Goal: Information Seeking & Learning: Check status

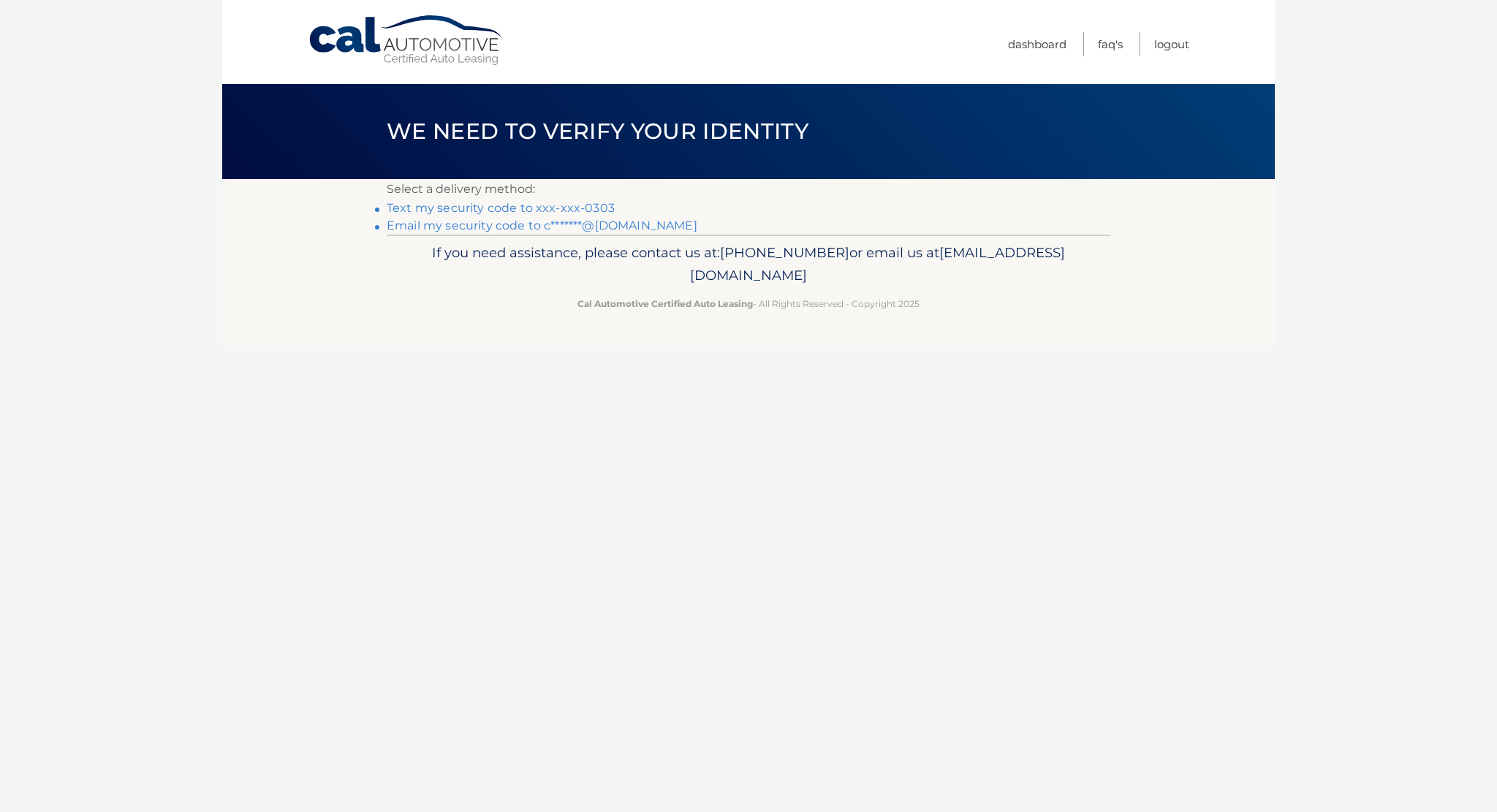
click at [453, 205] on link "Text my security code to xxx-xxx-0303" at bounding box center [501, 207] width 228 height 14
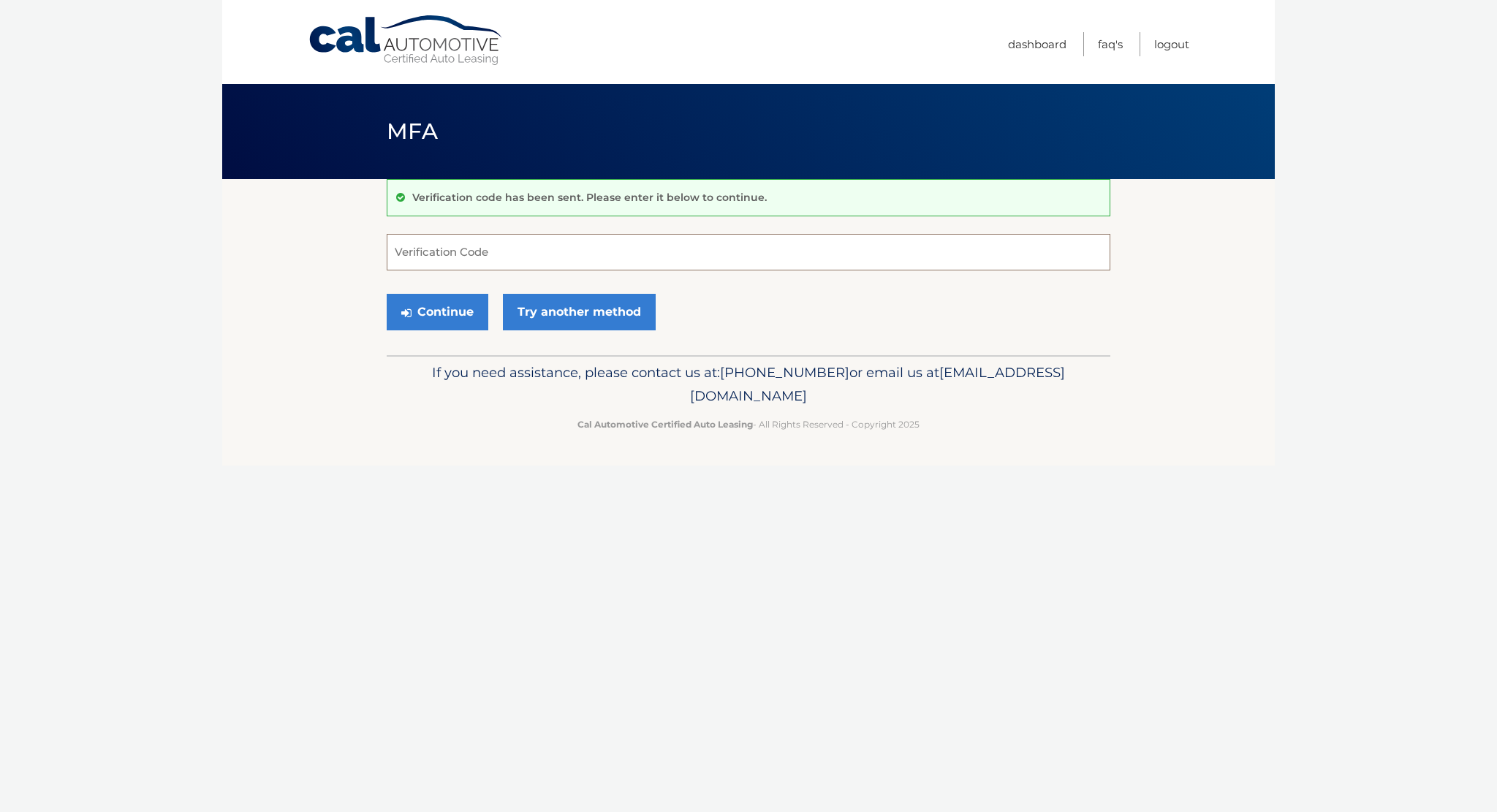
click at [470, 258] on input "Verification Code" at bounding box center [748, 252] width 724 height 36
type input "089869"
click at [459, 309] on button "Continue" at bounding box center [437, 312] width 101 height 36
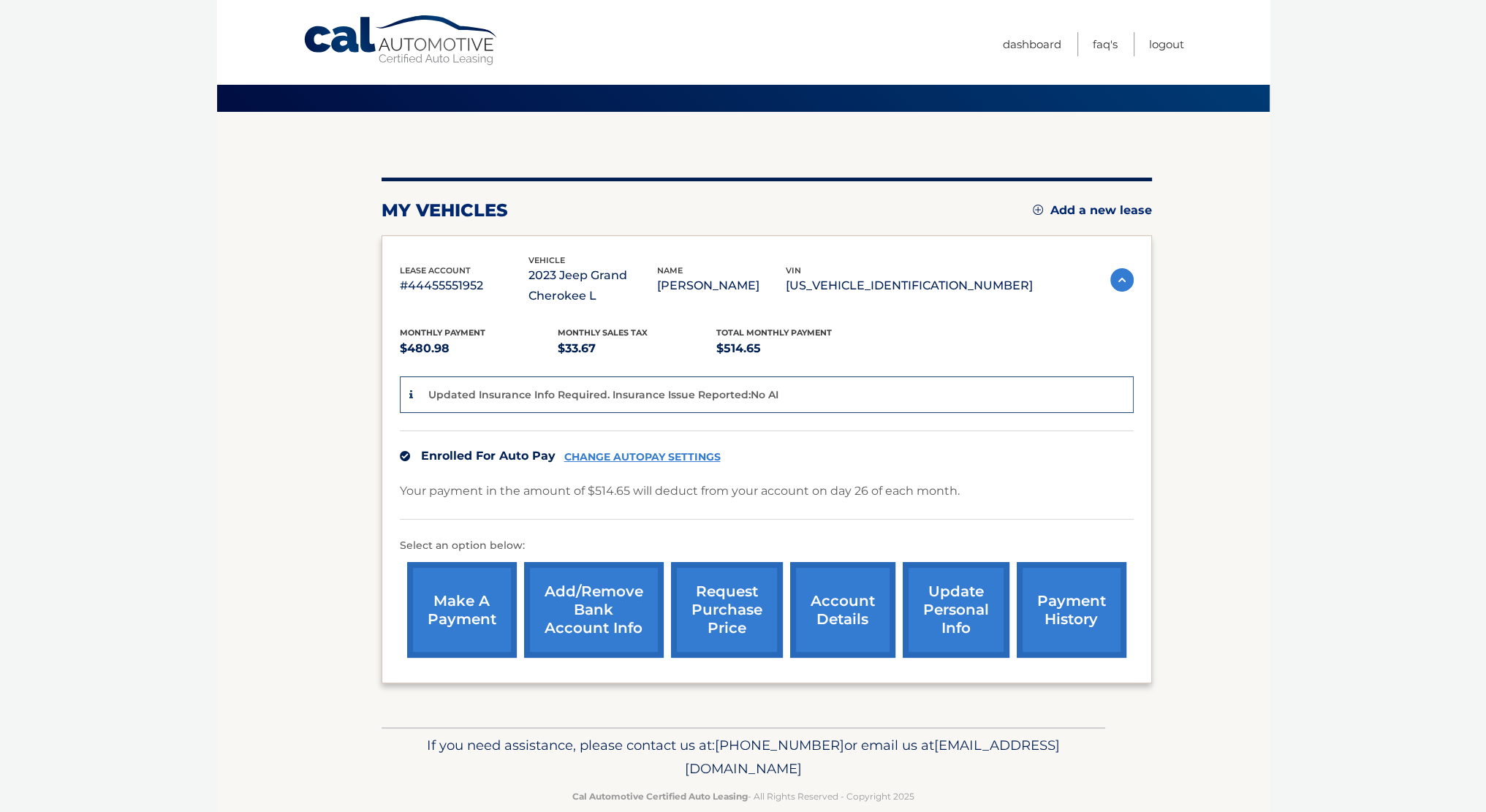
scroll to position [90, 0]
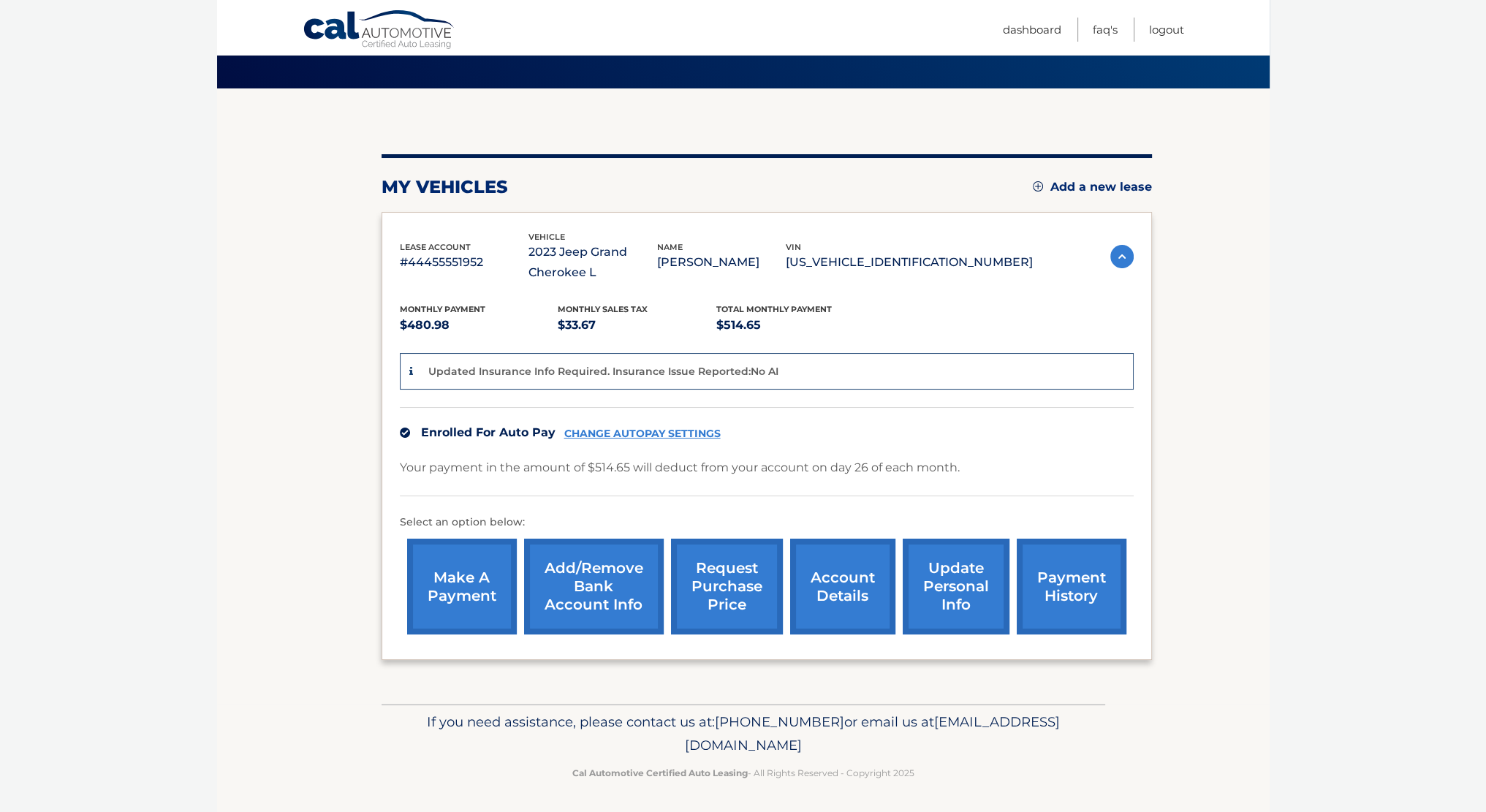
click at [758, 586] on link "request purchase price" at bounding box center [727, 586] width 112 height 96
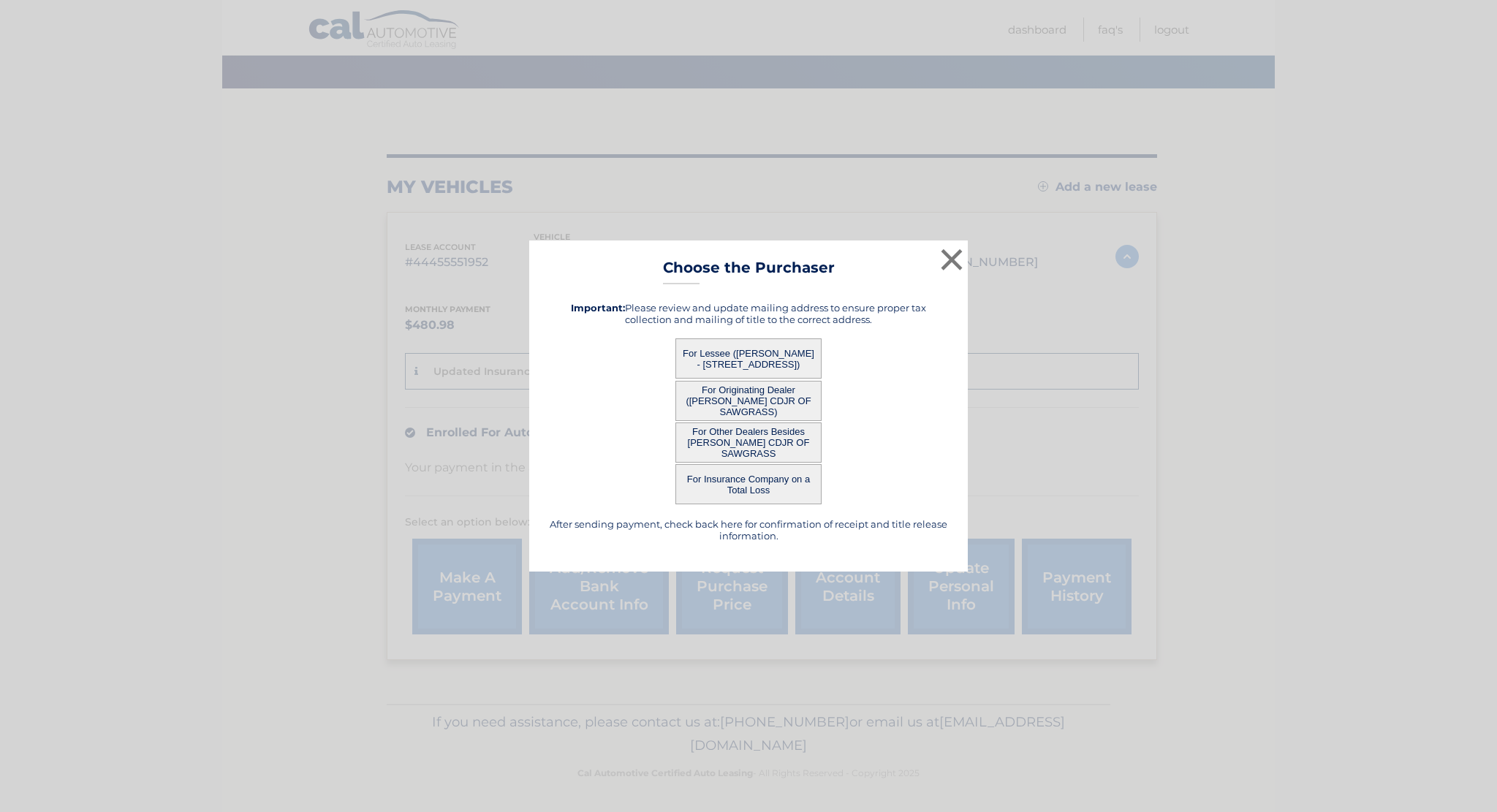
click at [782, 351] on button "For Lessee ([PERSON_NAME] - [STREET_ADDRESS])" at bounding box center [748, 358] width 146 height 40
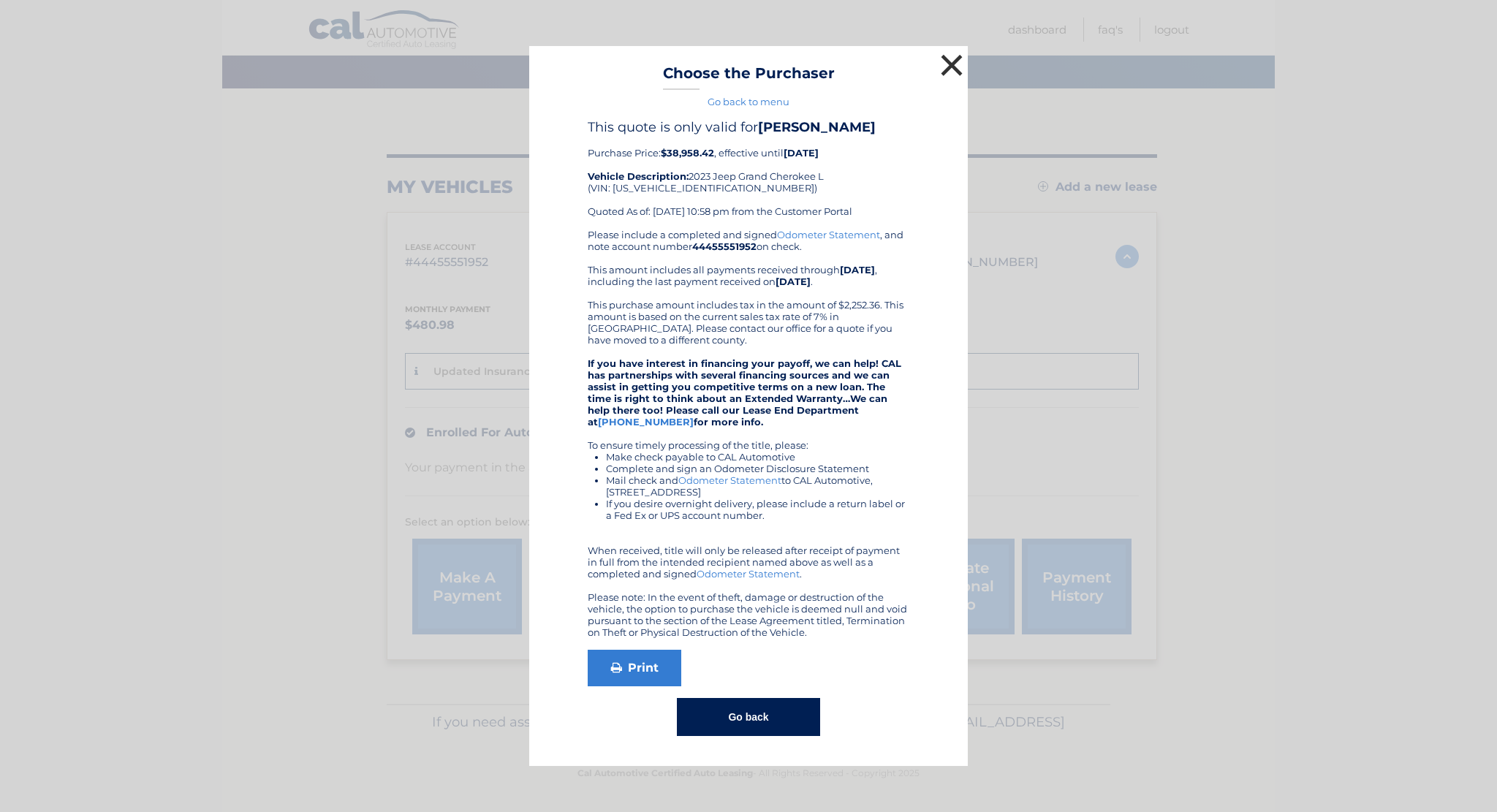
click at [946, 68] on button "×" at bounding box center [952, 65] width 29 height 29
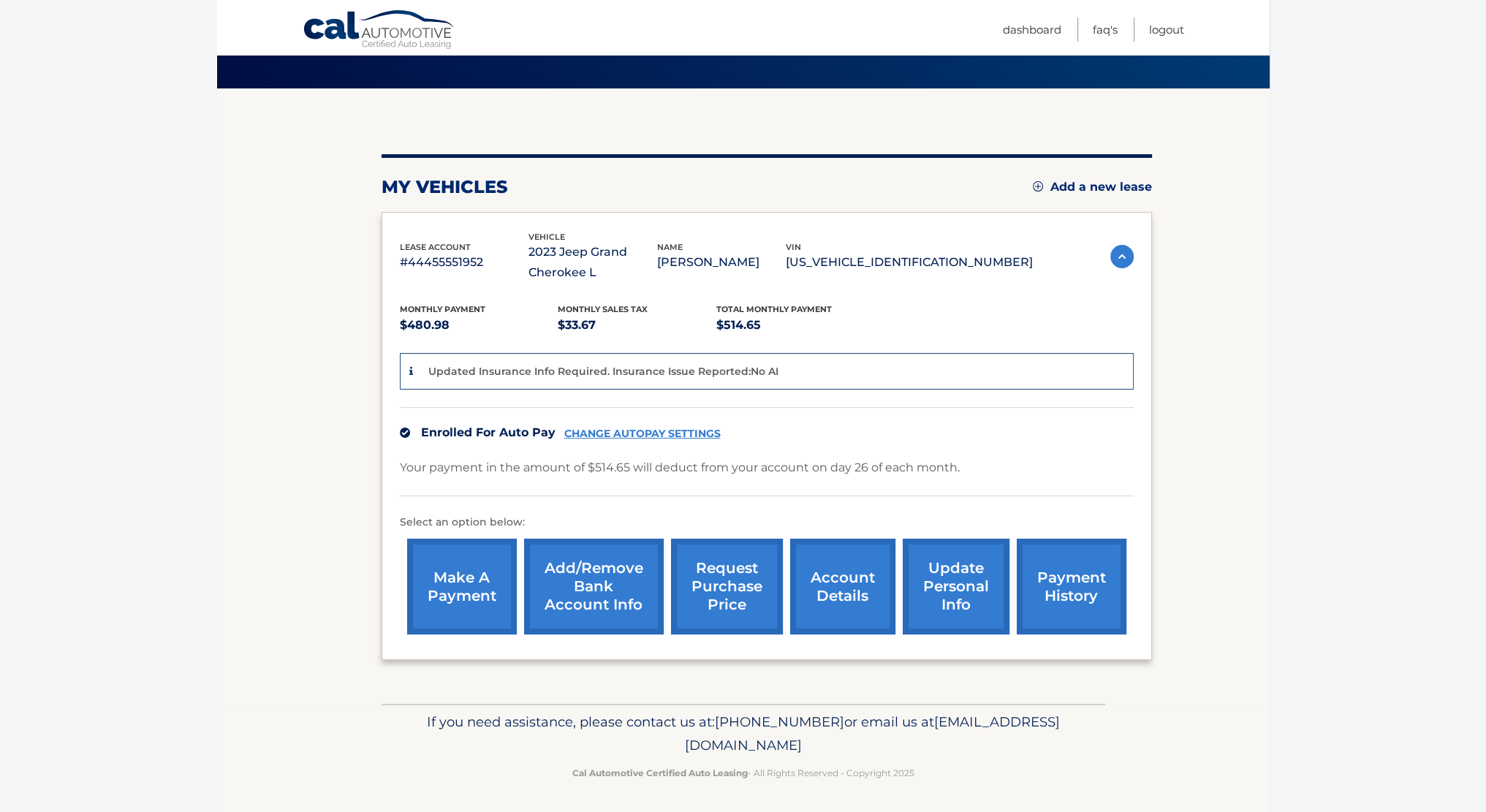
click at [736, 595] on link "request purchase price" at bounding box center [727, 586] width 112 height 96
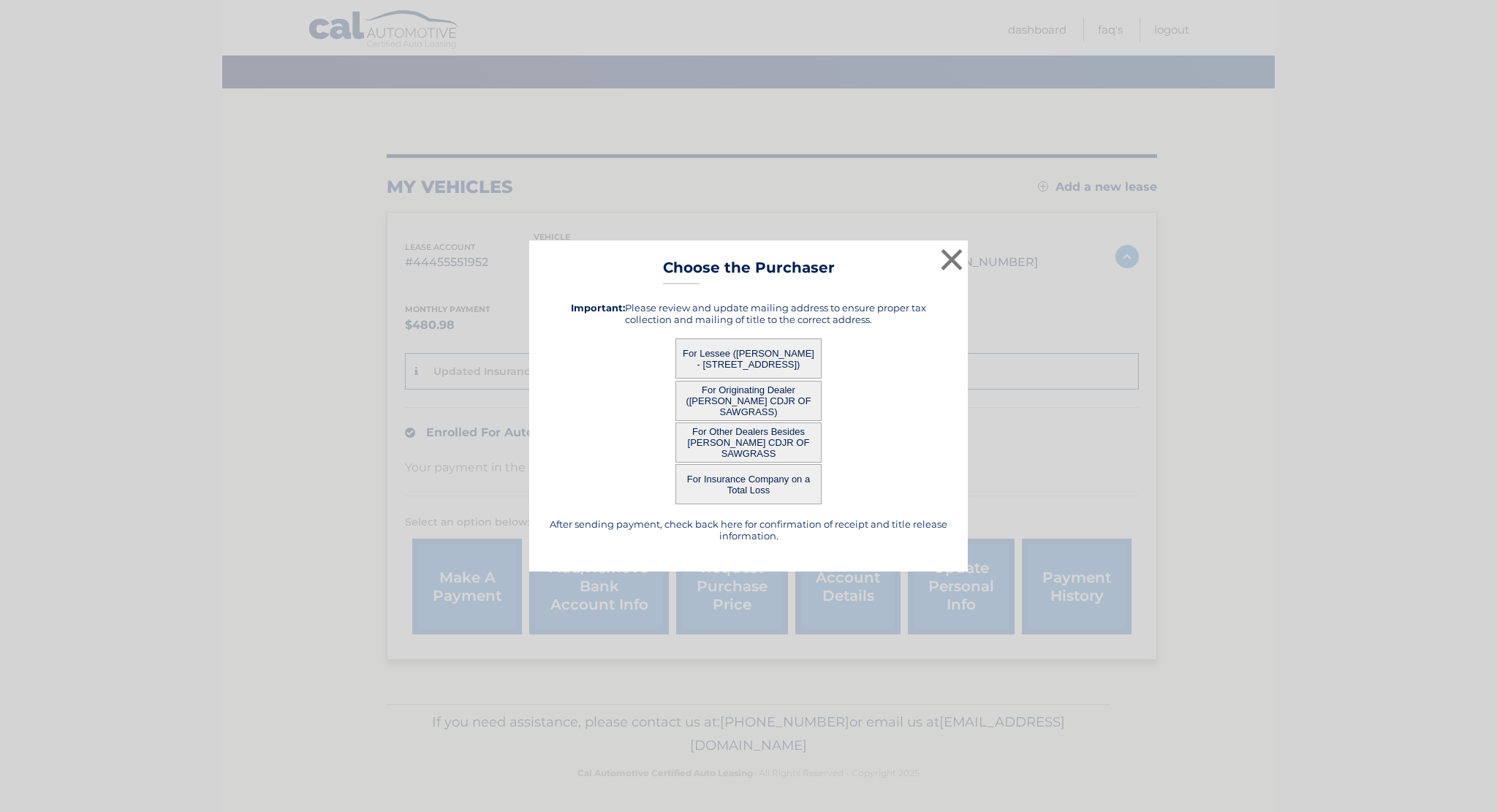
click at [754, 398] on button "For Originating Dealer ([PERSON_NAME] CDJR OF SAWGRASS)" at bounding box center [748, 401] width 146 height 40
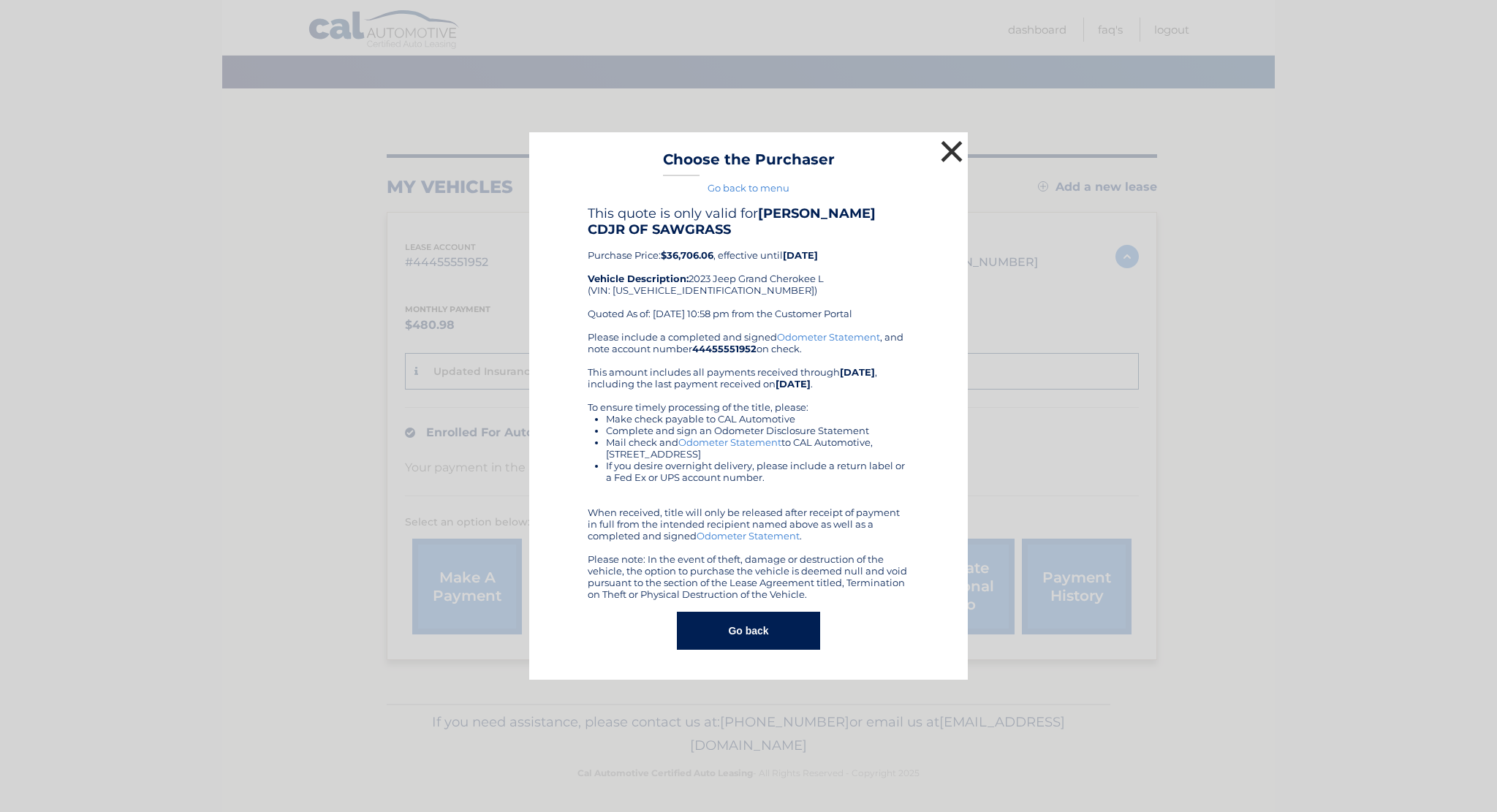
click at [946, 151] on button "×" at bounding box center [952, 151] width 29 height 29
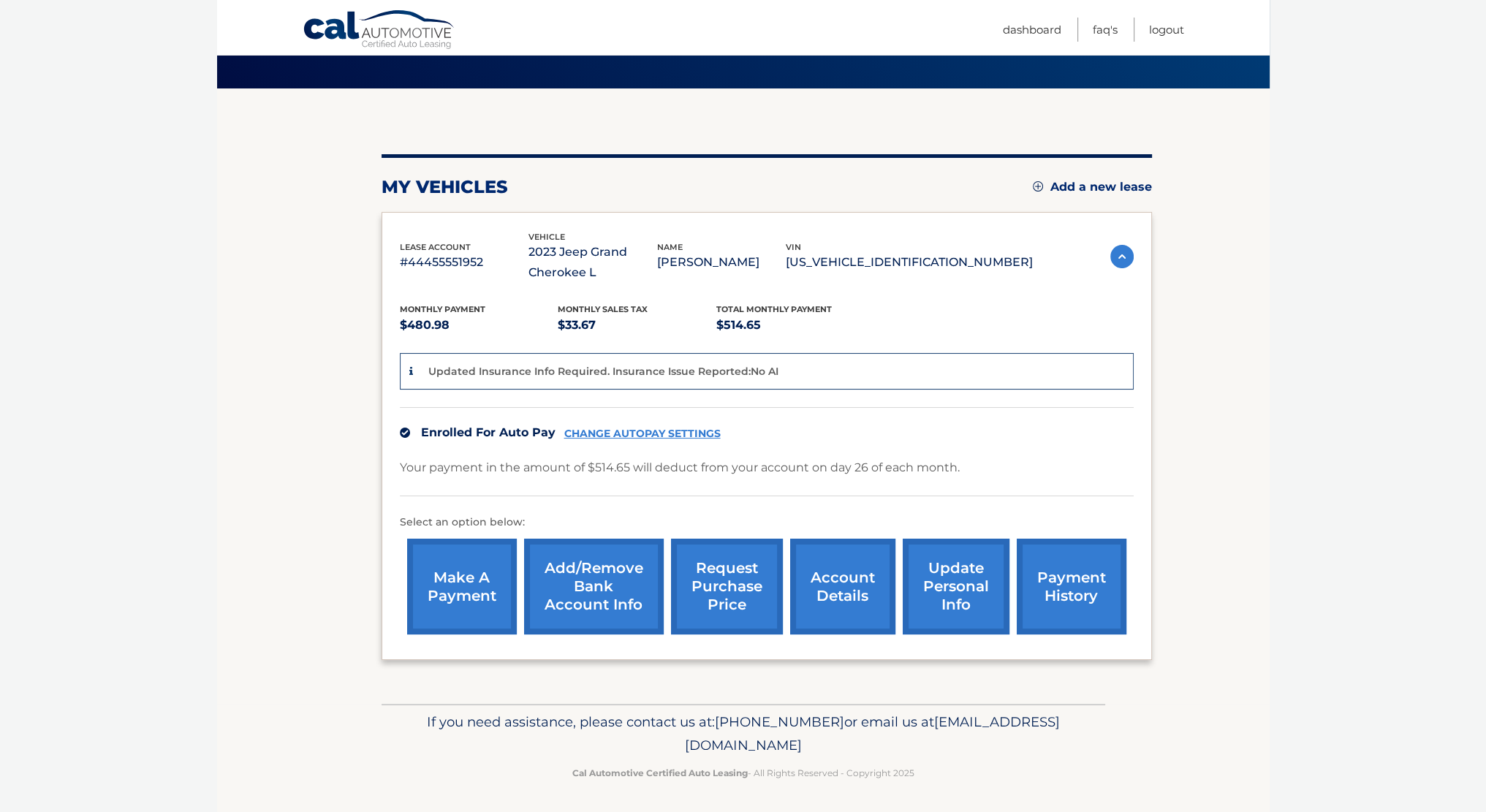
click at [754, 588] on link "request purchase price" at bounding box center [727, 586] width 112 height 96
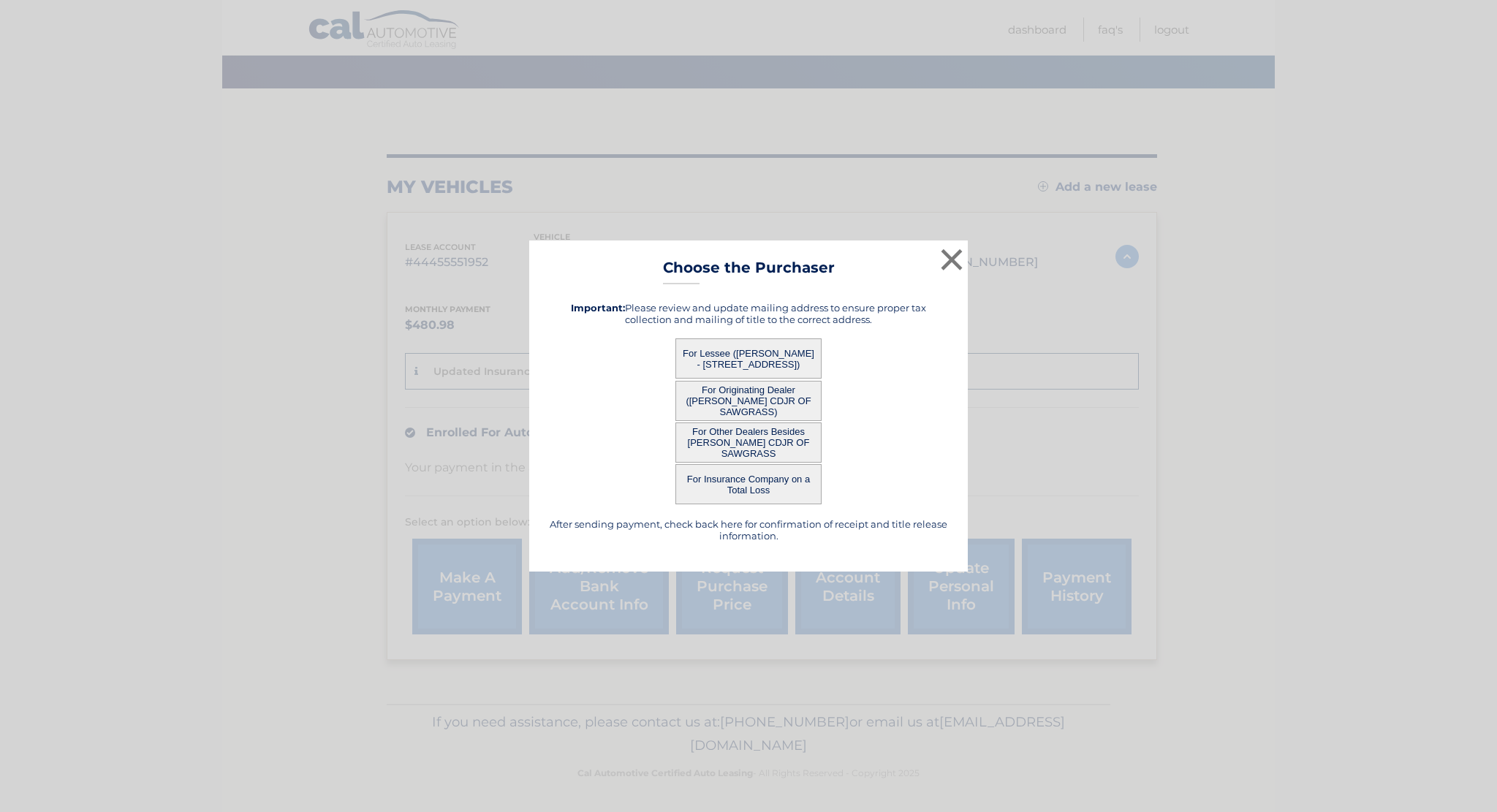
click at [763, 437] on button "For Other Dealers Besides [PERSON_NAME] CDJR OF SAWGRASS" at bounding box center [748, 442] width 146 height 40
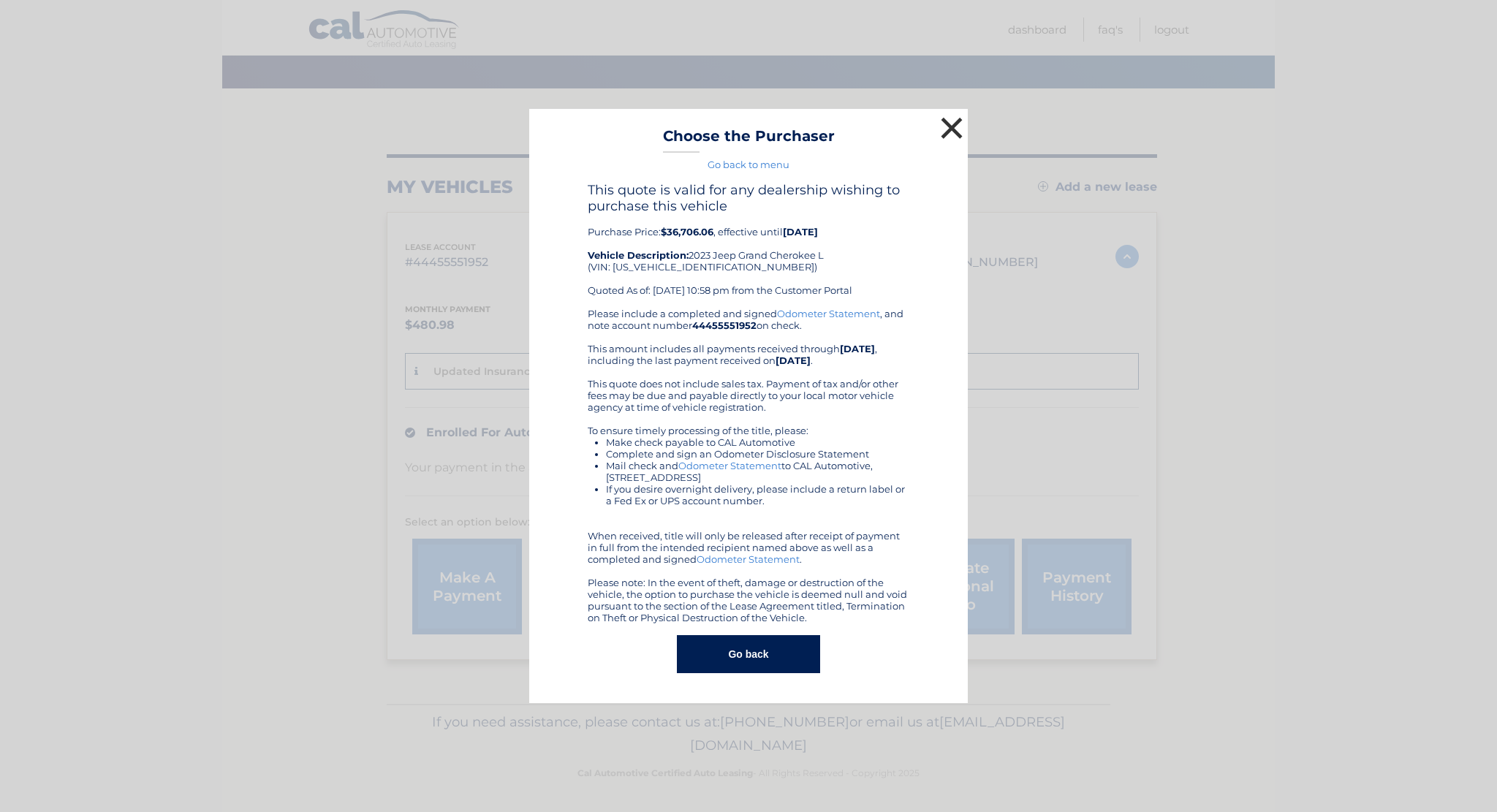
click at [945, 135] on button "×" at bounding box center [952, 128] width 29 height 29
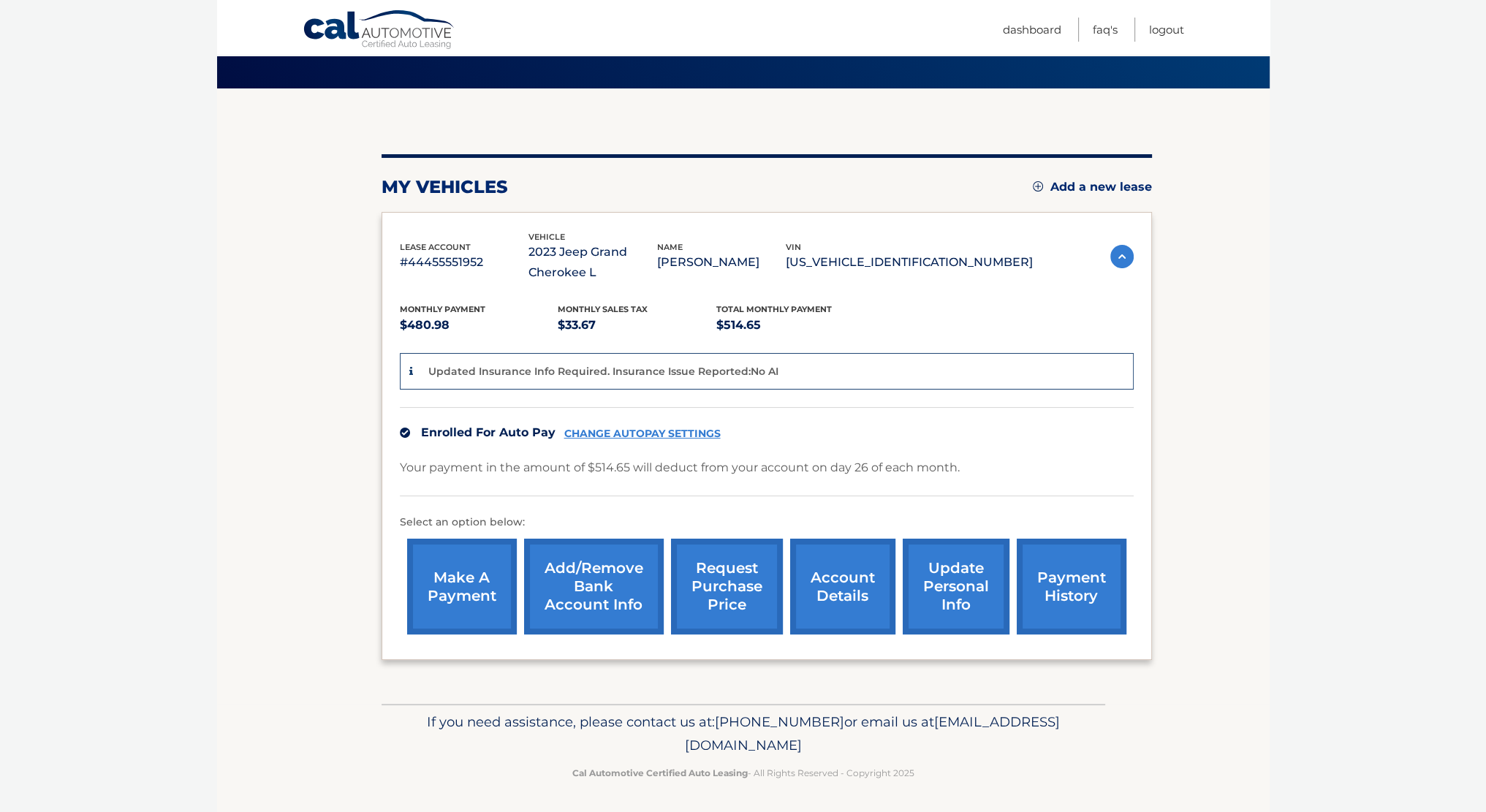
click at [725, 601] on link "request purchase price" at bounding box center [727, 586] width 112 height 96
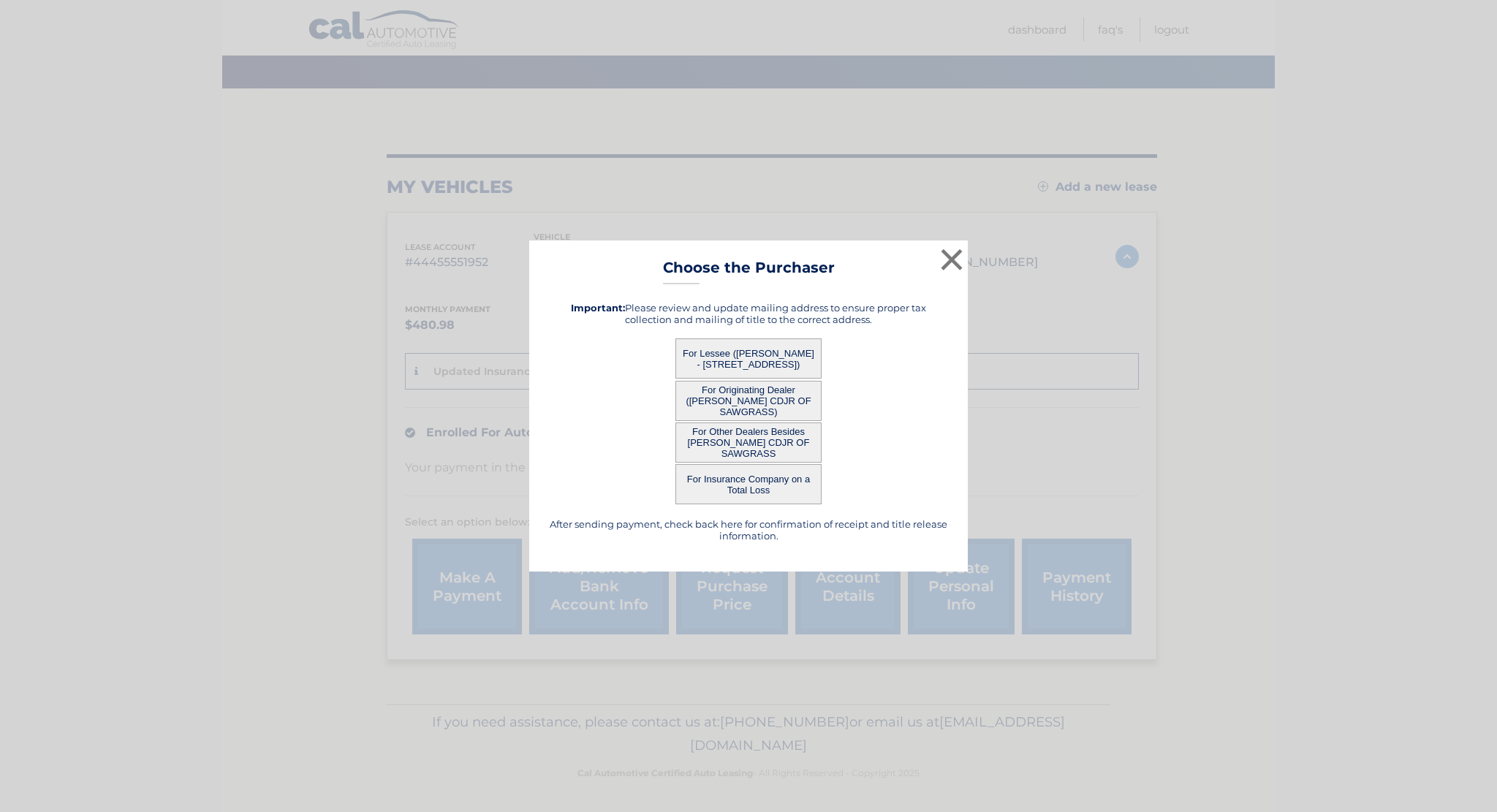
click at [759, 486] on button "For Insurance Company on a Total Loss" at bounding box center [748, 484] width 146 height 40
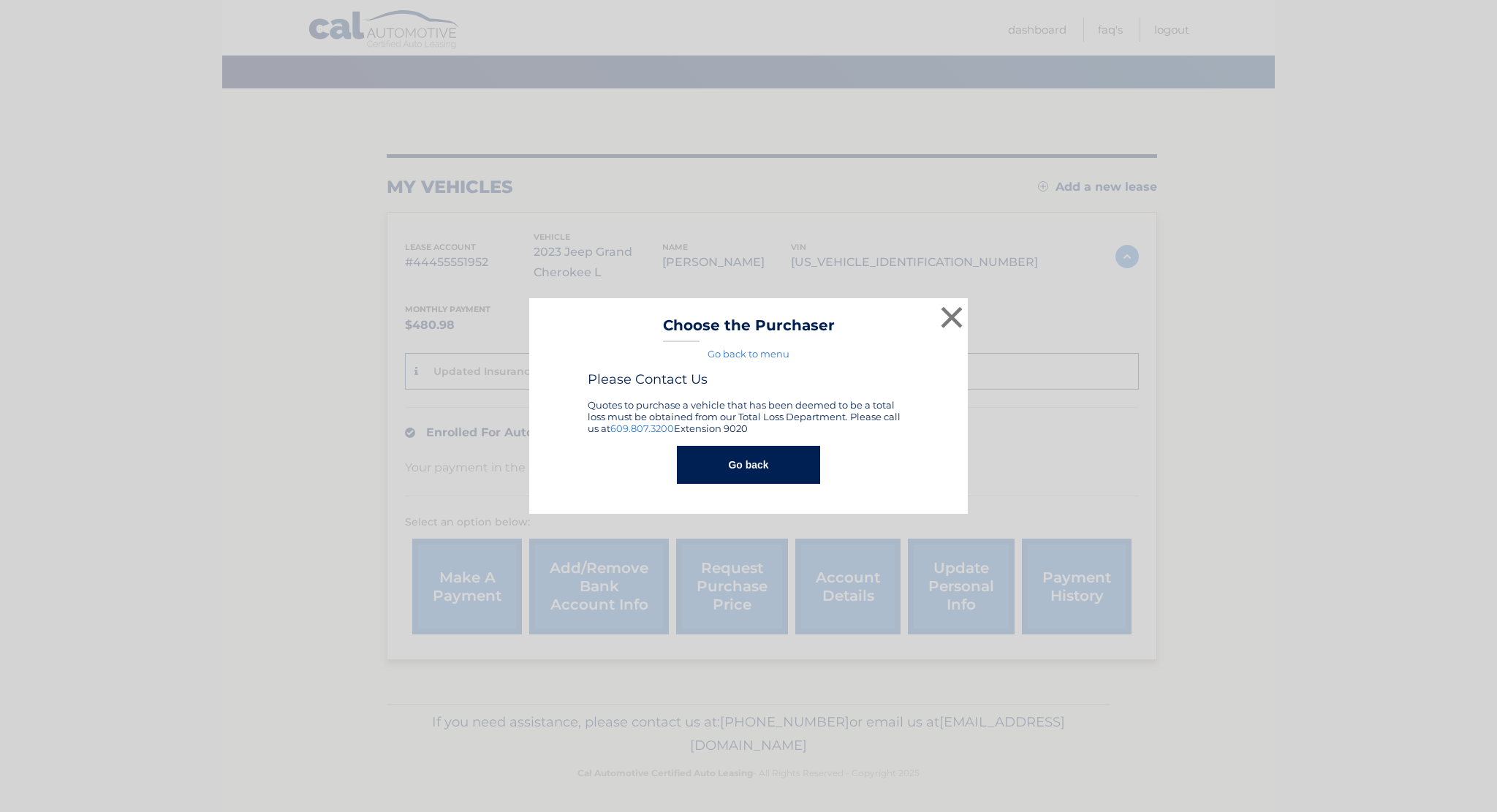
click at [771, 459] on button "Go back" at bounding box center [748, 465] width 142 height 38
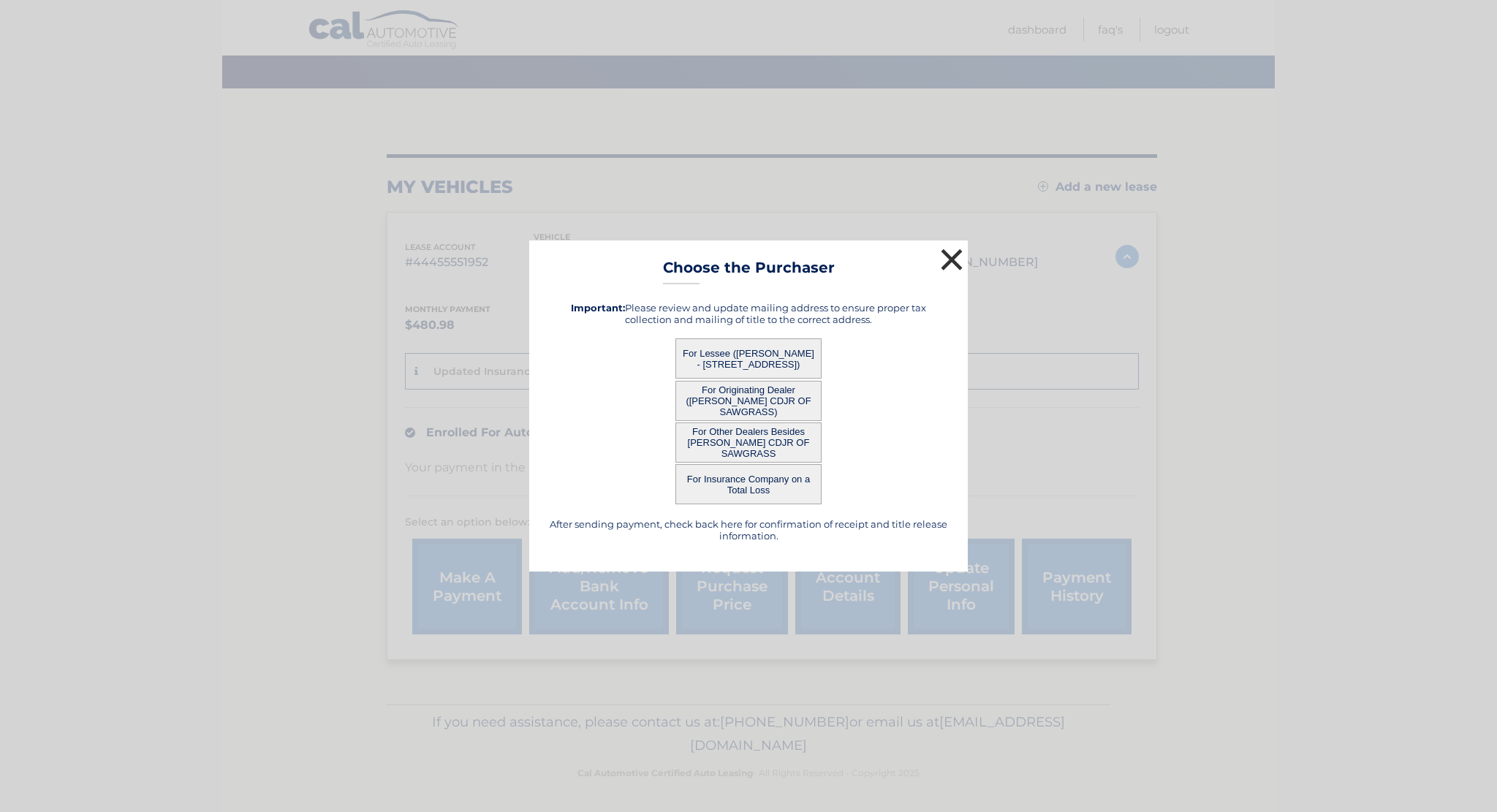
click at [949, 260] on button "×" at bounding box center [952, 260] width 29 height 29
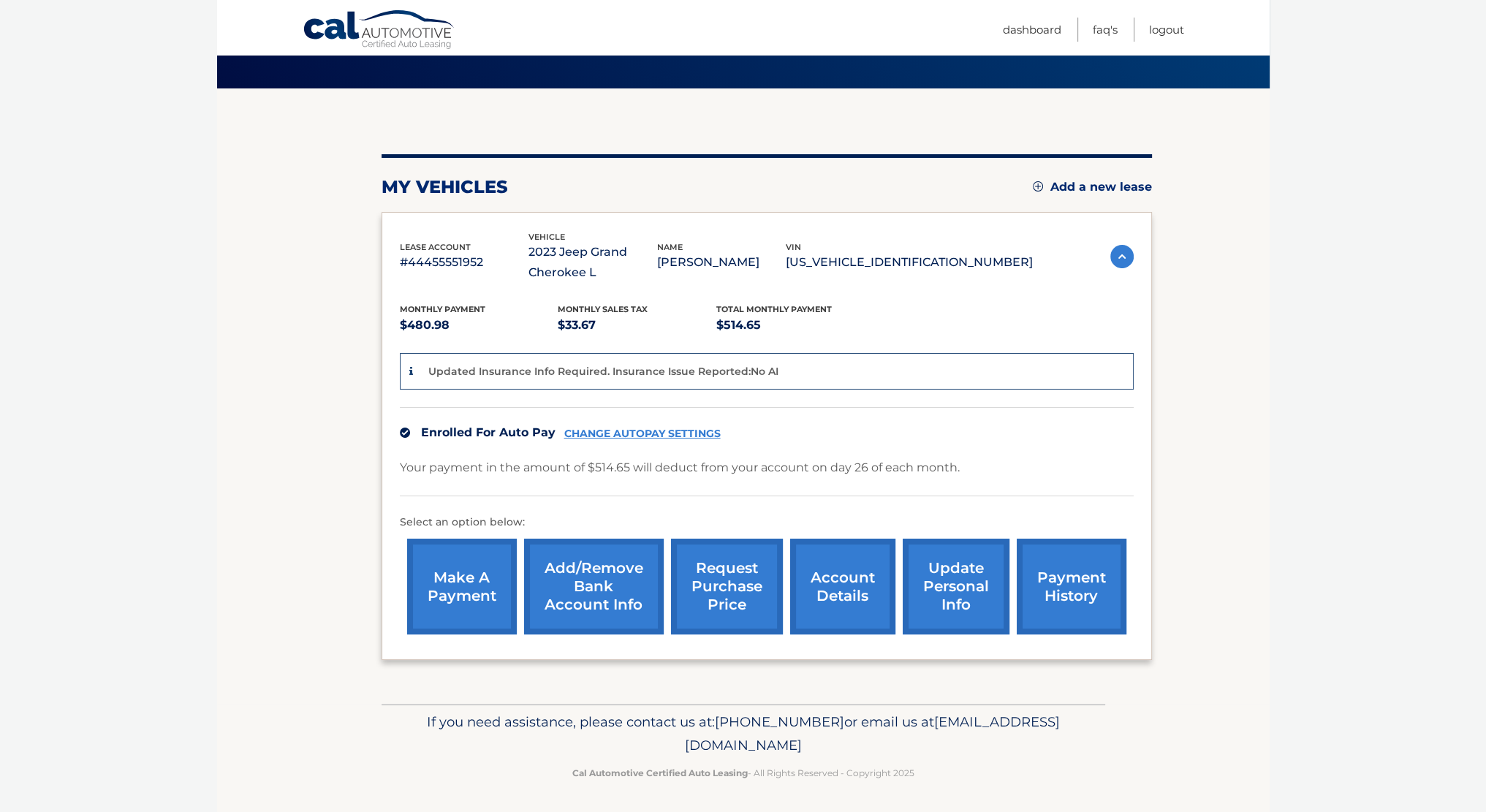
click at [1081, 577] on link "payment history" at bounding box center [1071, 586] width 109 height 96
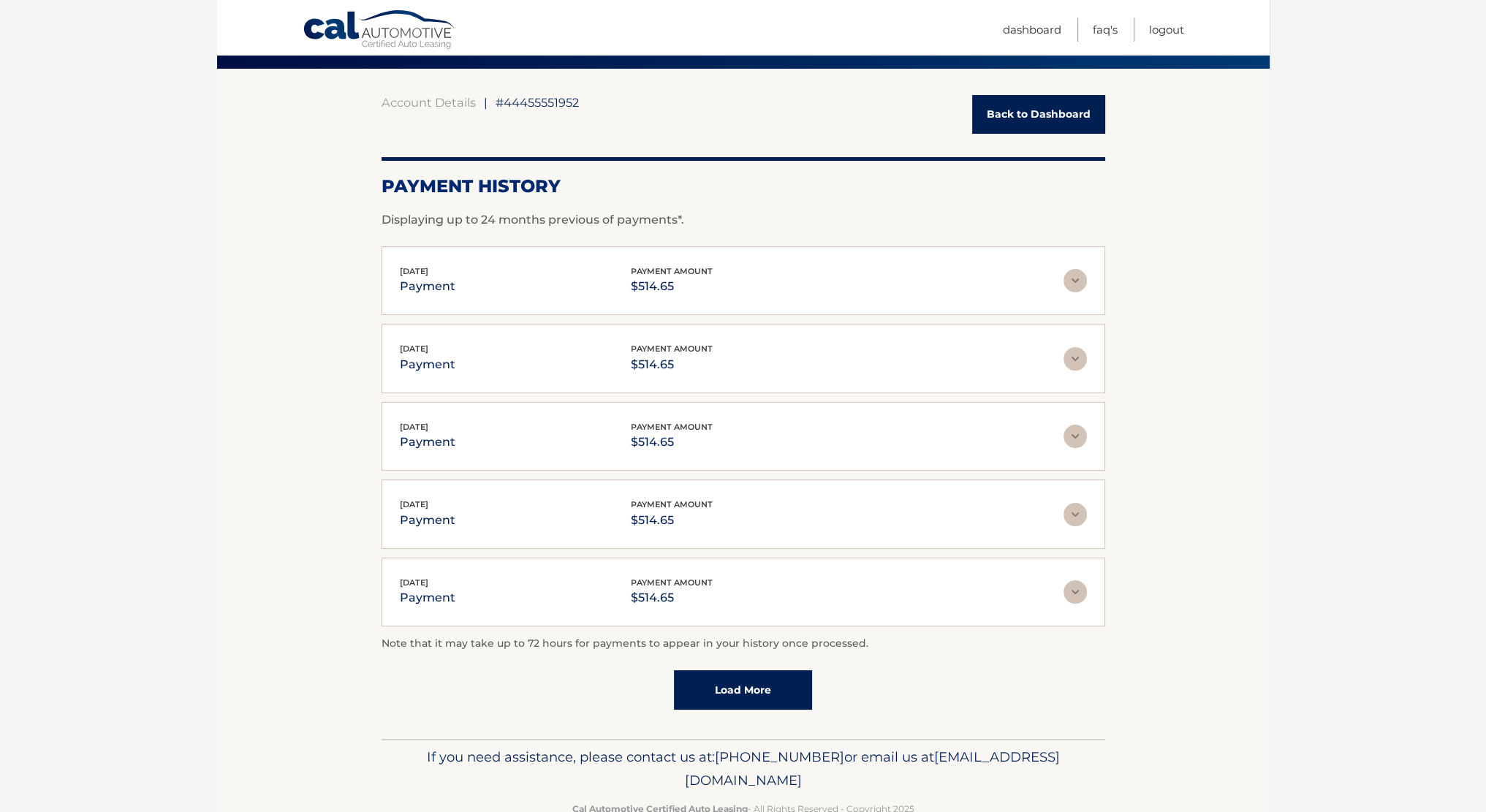
scroll to position [144, 0]
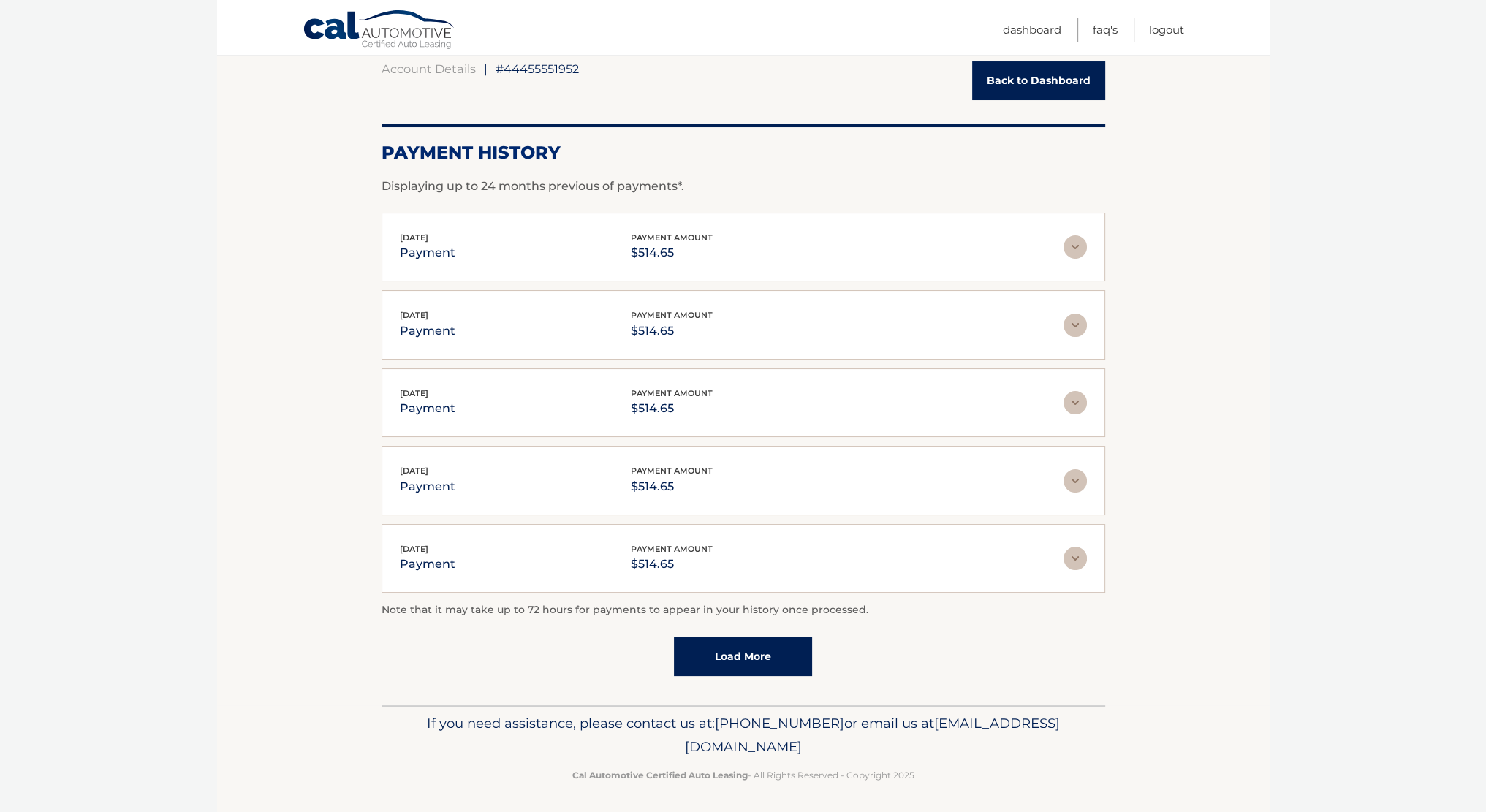
click at [1041, 83] on link "Back to Dashboard" at bounding box center [1038, 80] width 133 height 38
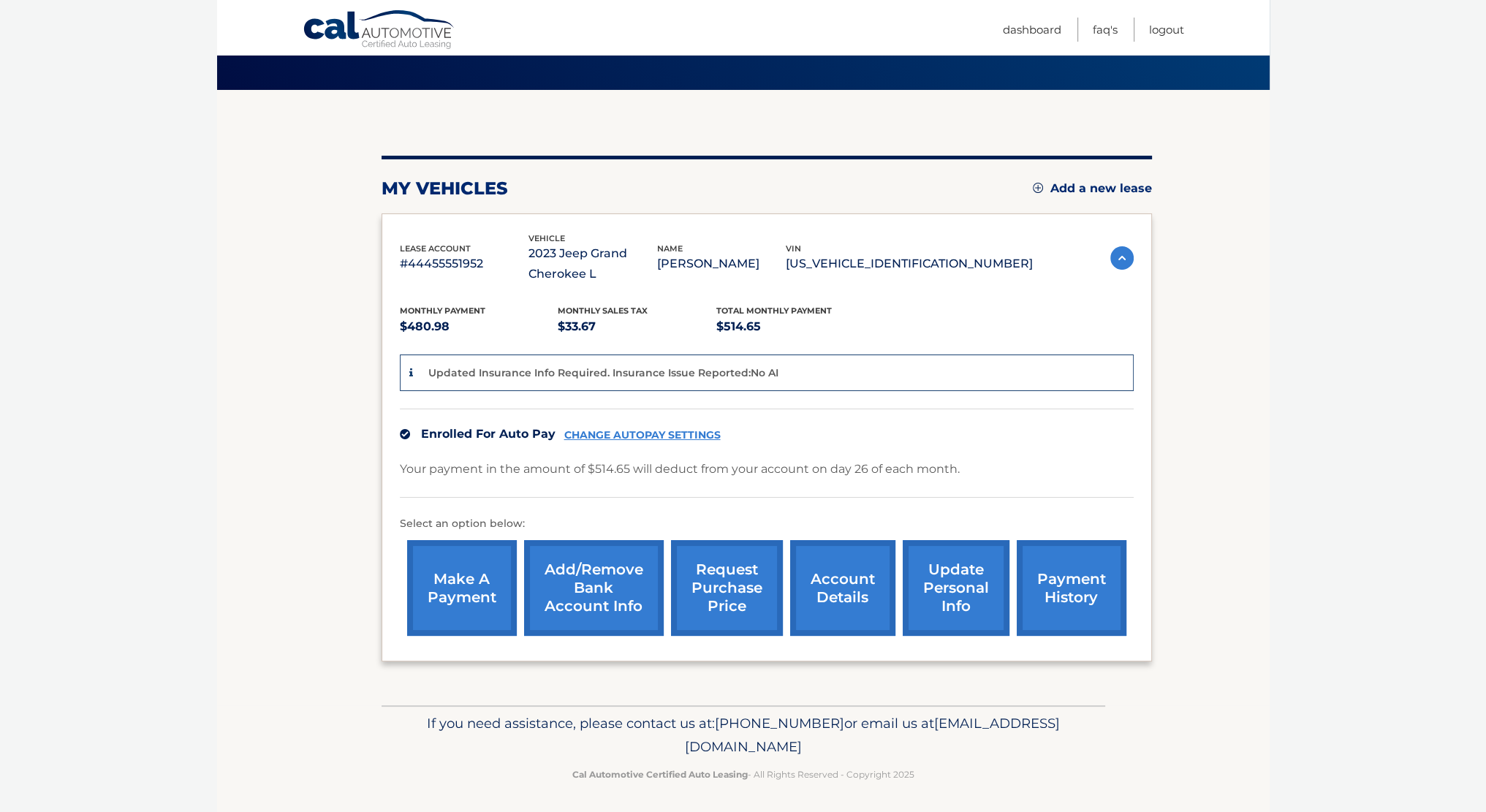
scroll to position [90, 0]
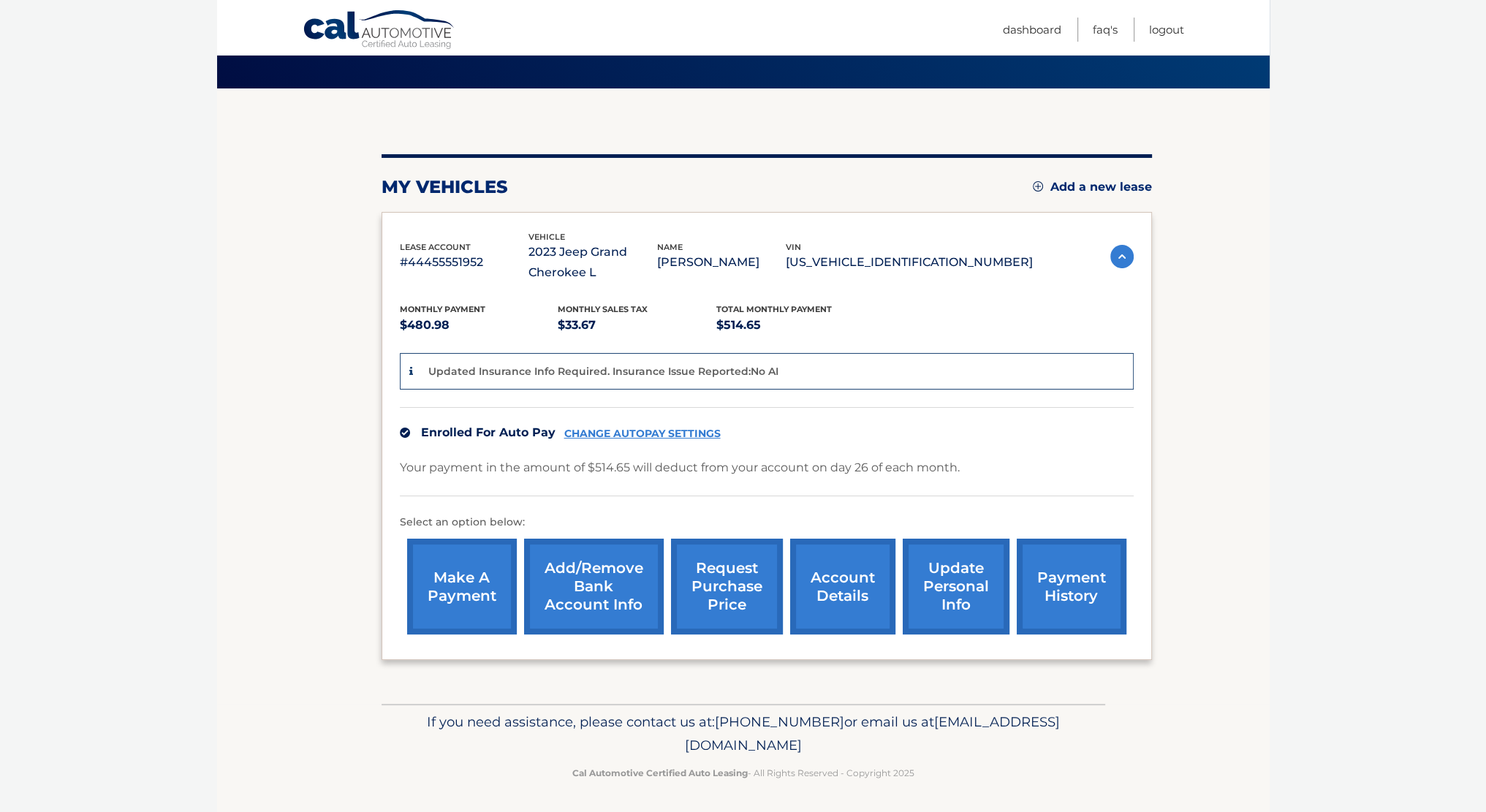
click at [817, 587] on link "account details" at bounding box center [842, 586] width 105 height 96
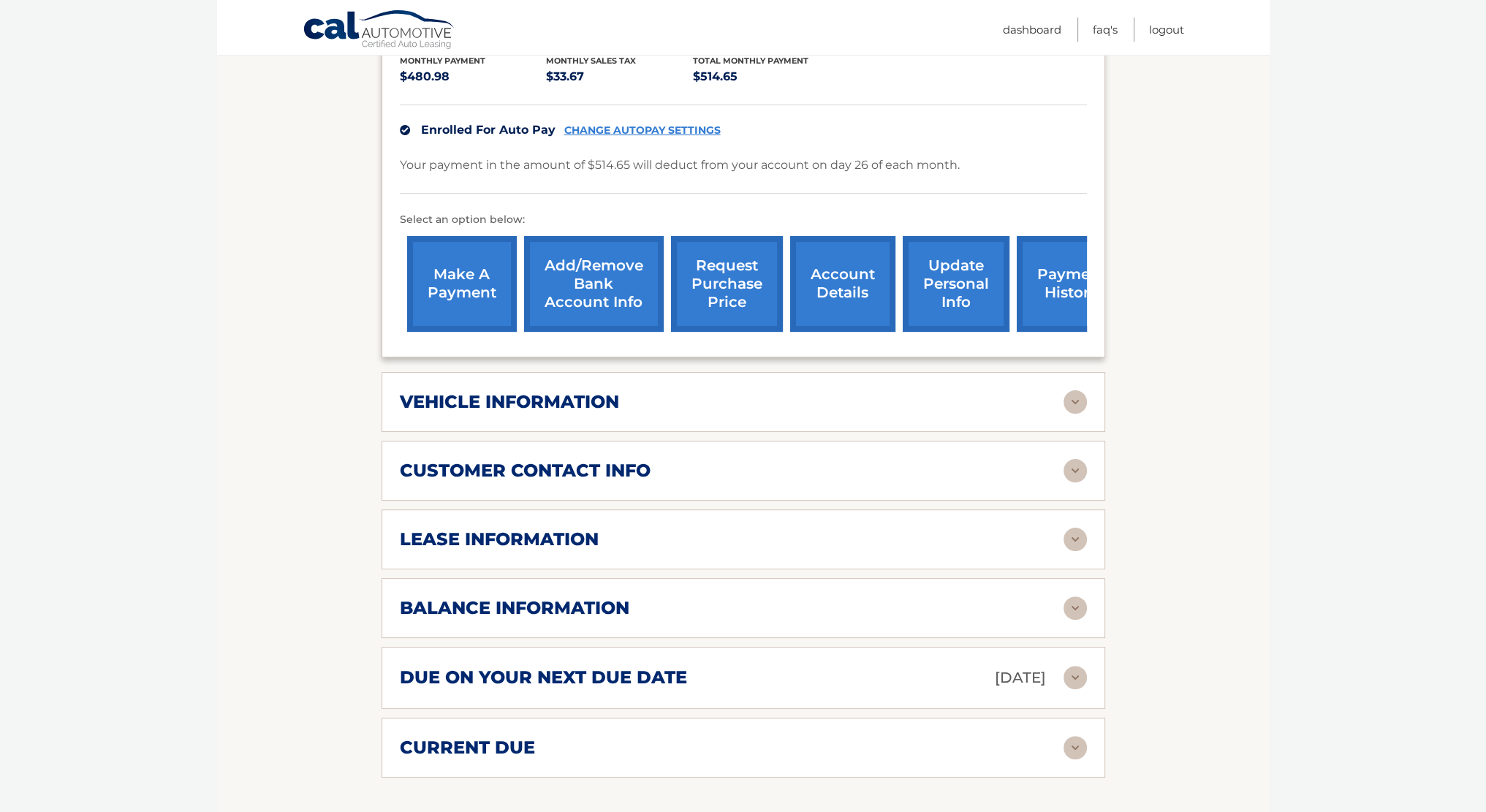
scroll to position [365, 0]
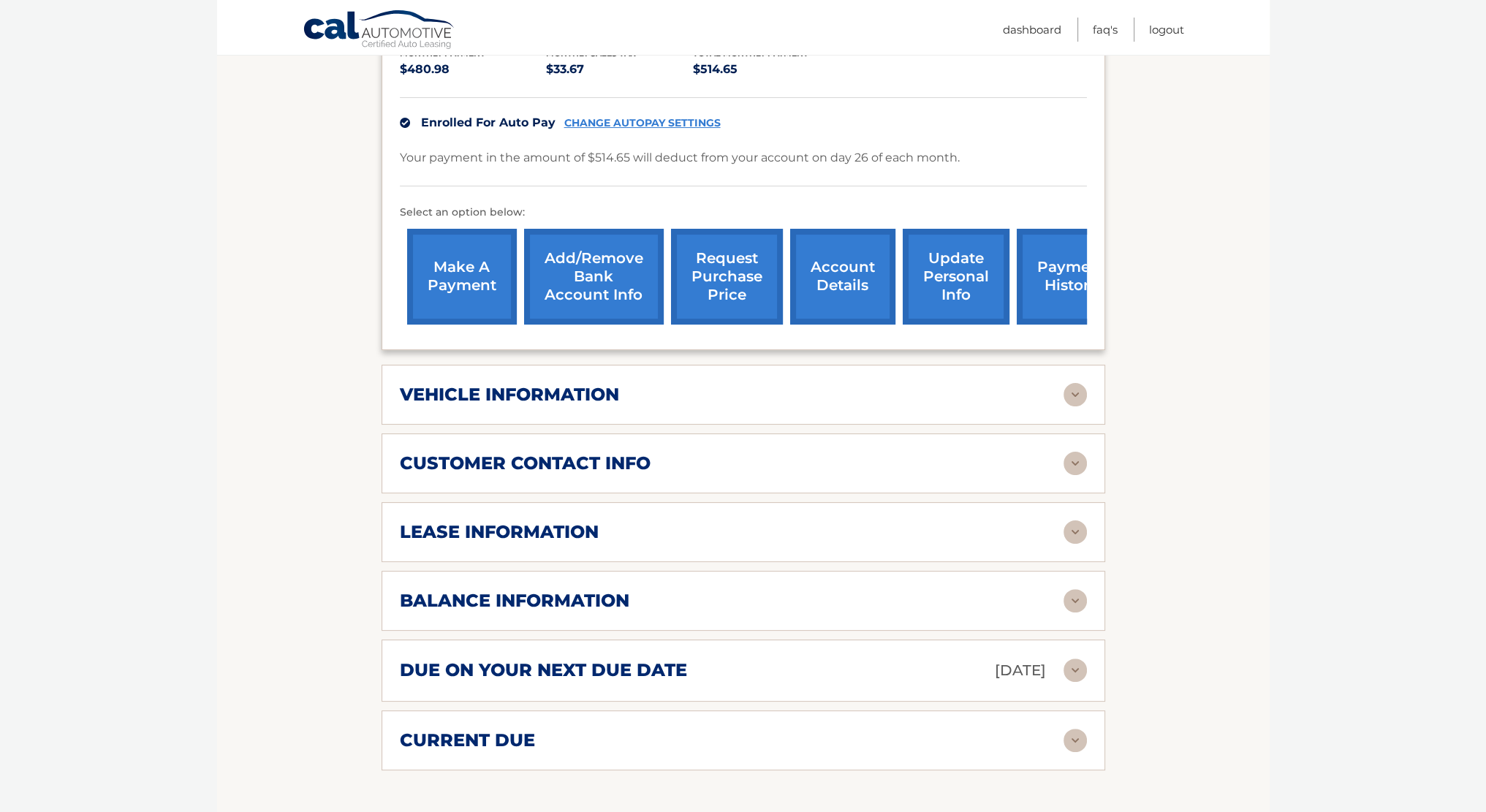
click at [677, 530] on div "lease information" at bounding box center [732, 532] width 664 height 22
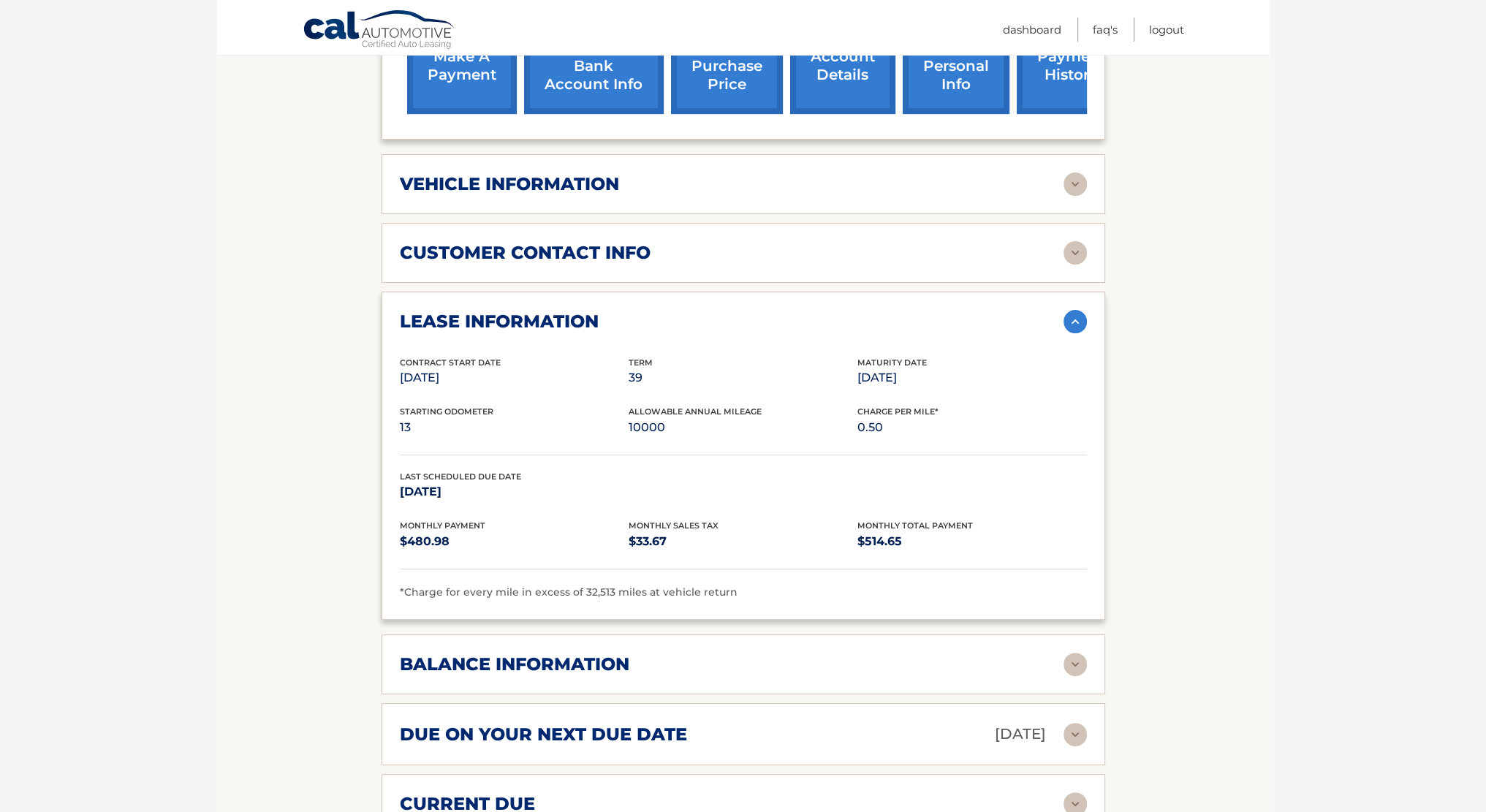
scroll to position [584, 0]
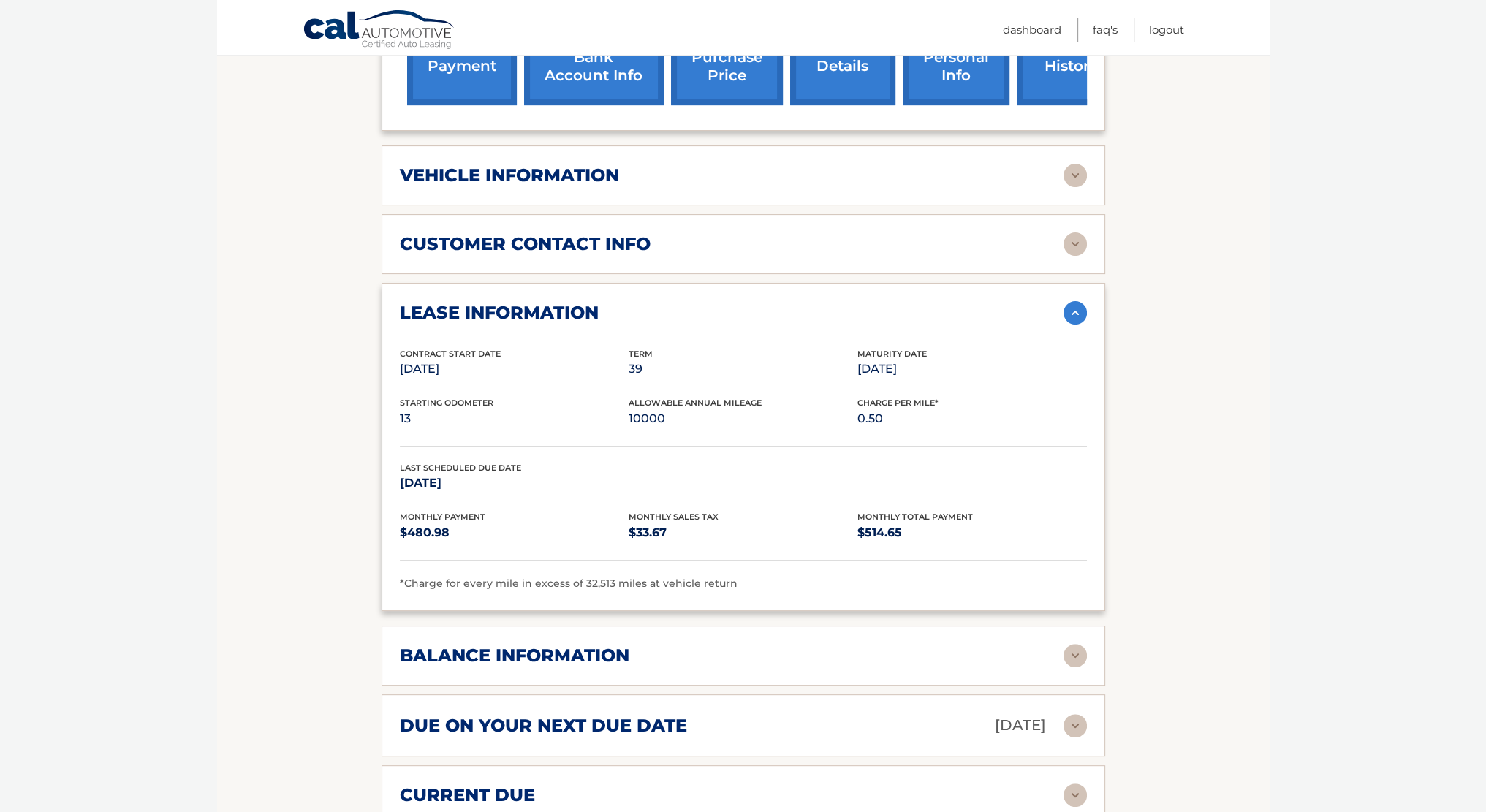
click at [729, 643] on div "balance information" at bounding box center [744, 655] width 687 height 24
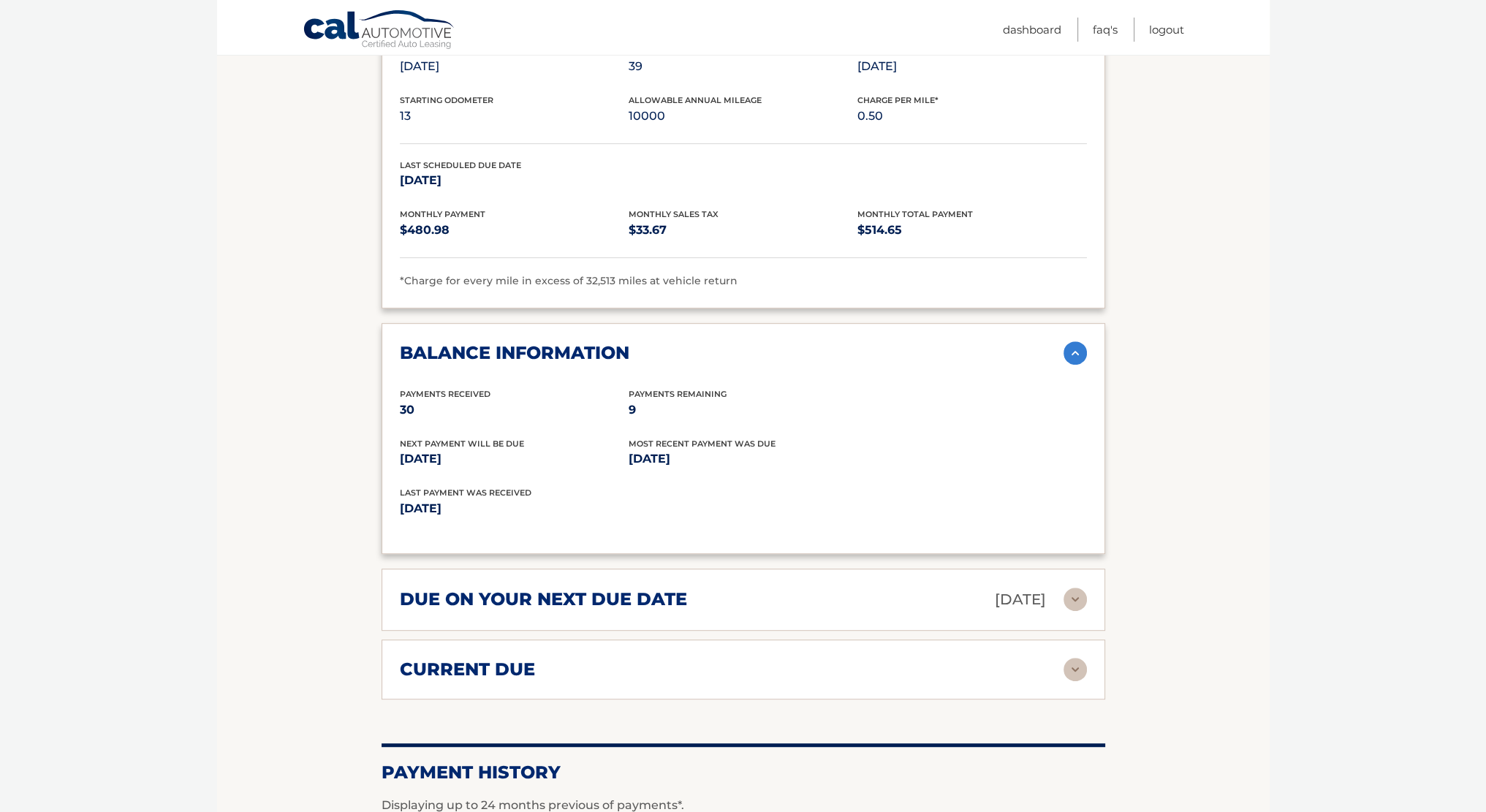
scroll to position [877, 0]
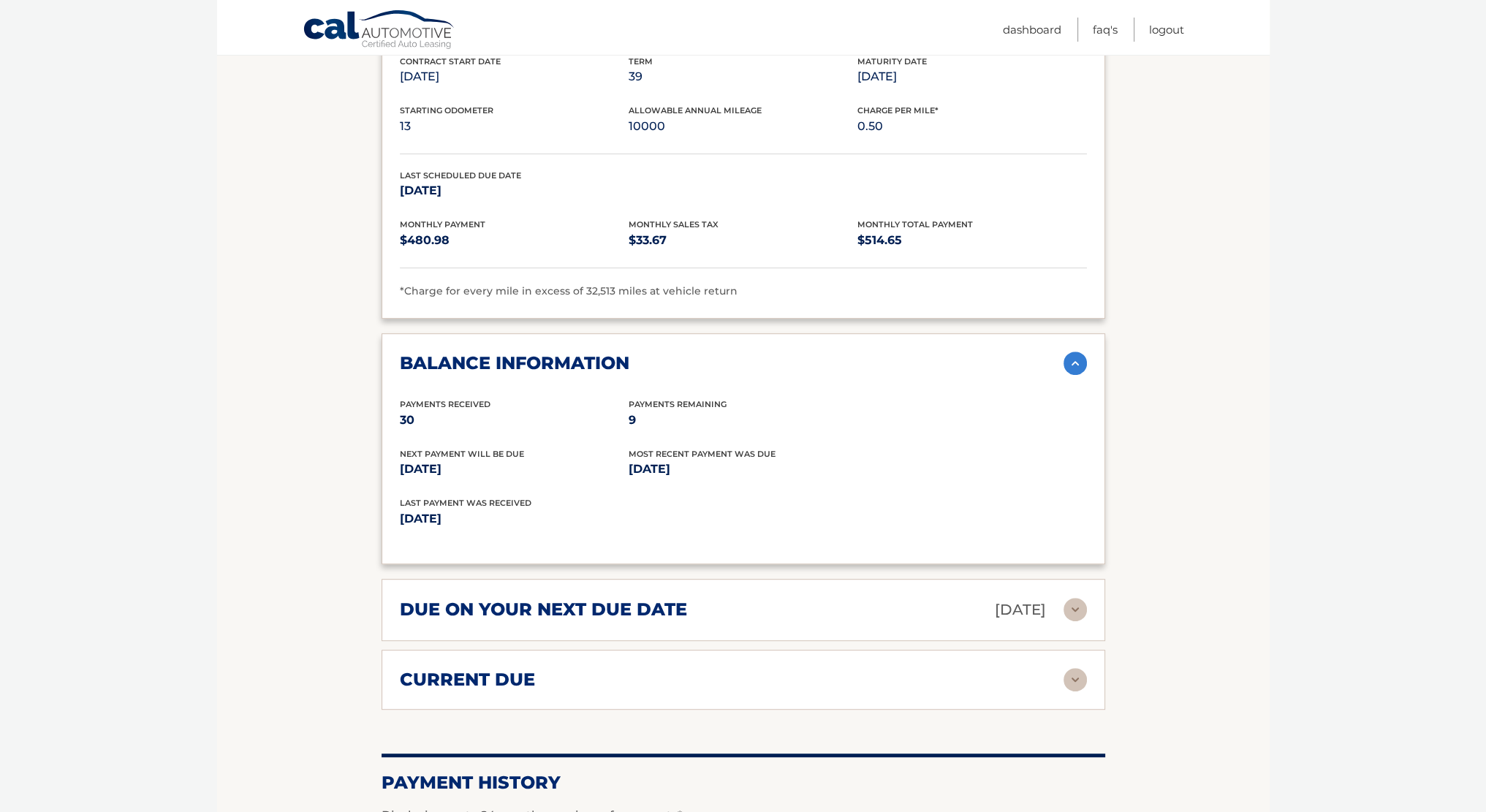
click at [673, 669] on div "current due" at bounding box center [732, 680] width 664 height 22
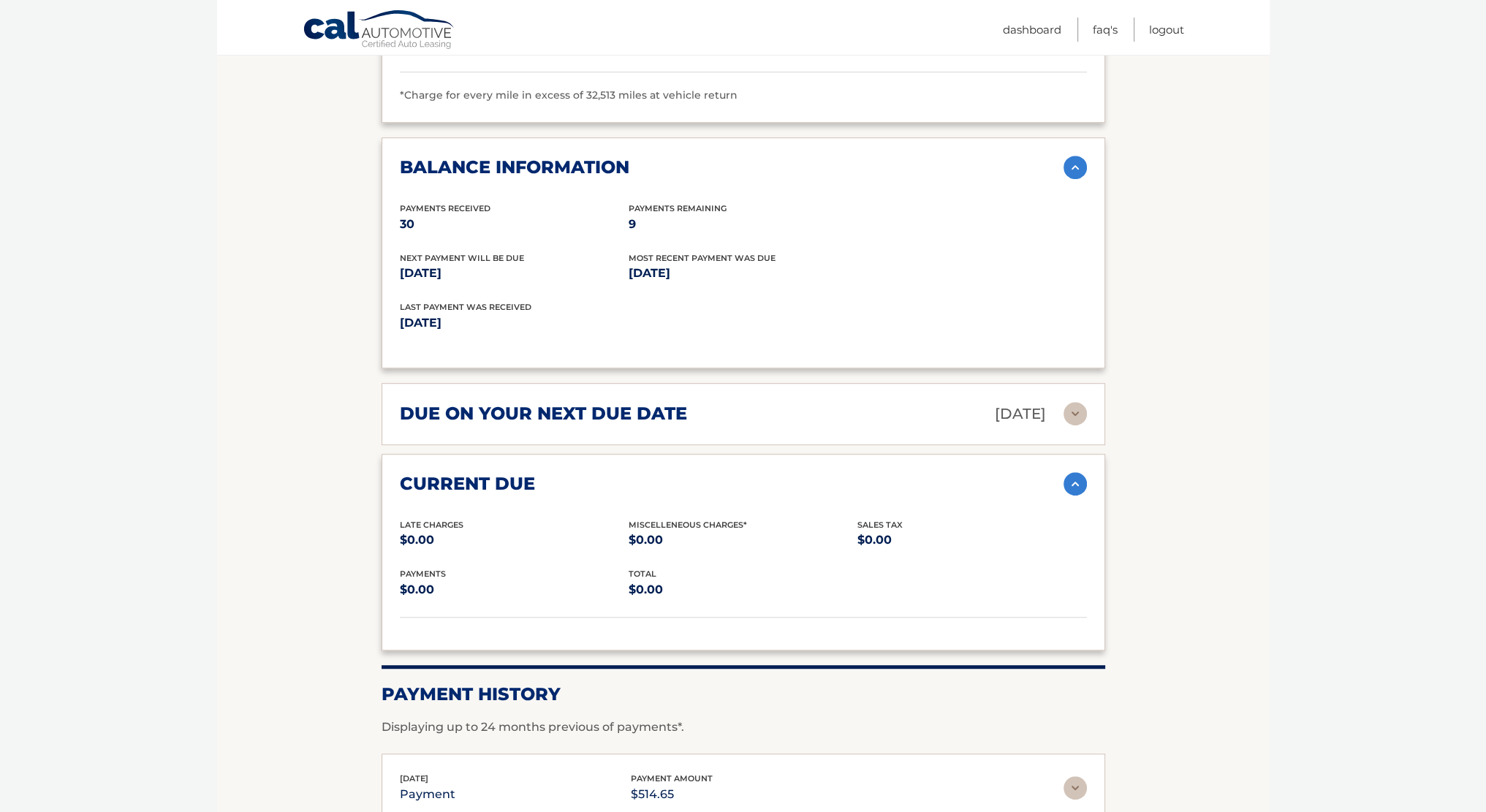
scroll to position [950, 0]
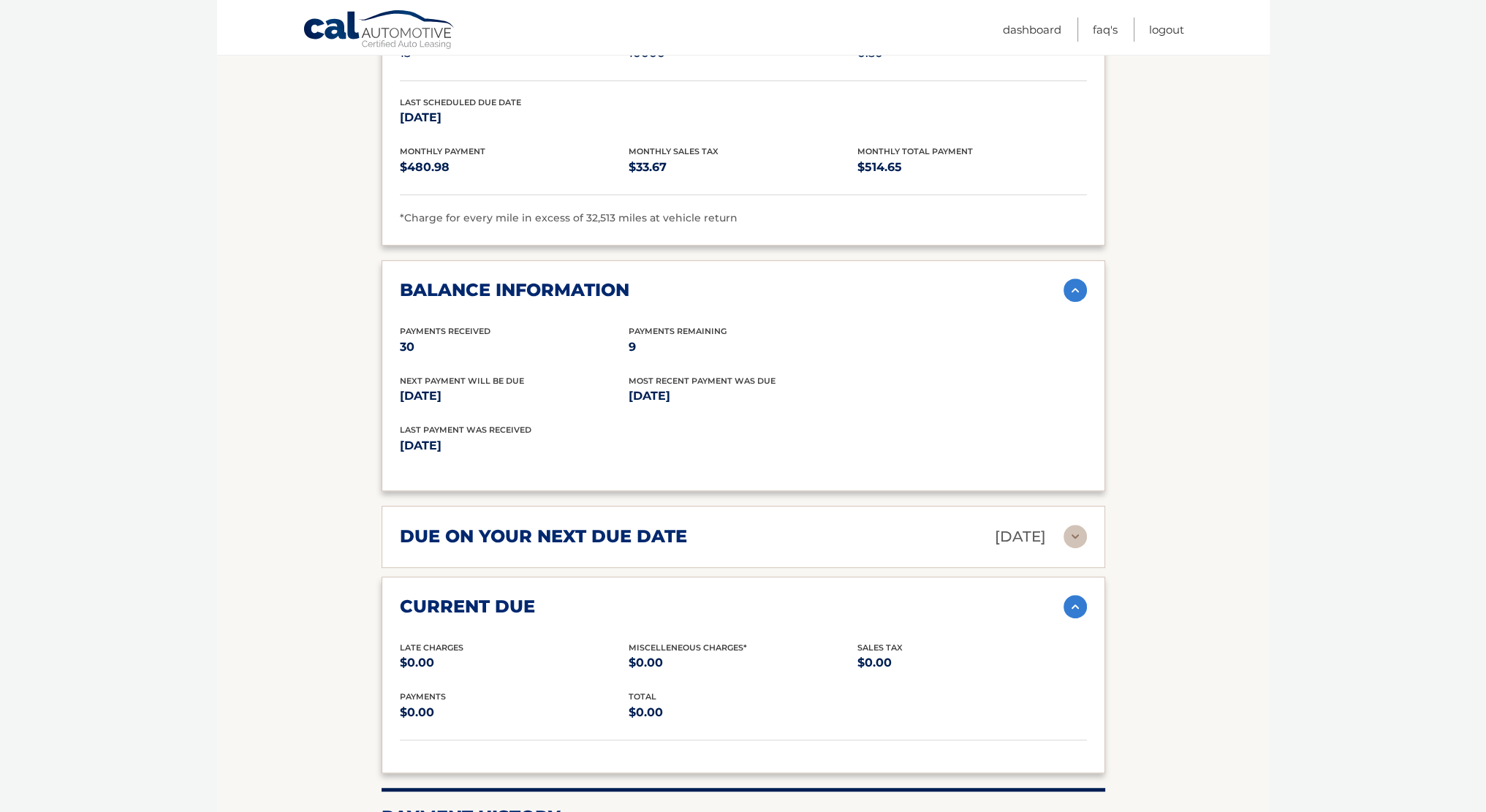
click at [711, 533] on div "due on your next due date [DATE]" at bounding box center [732, 537] width 664 height 26
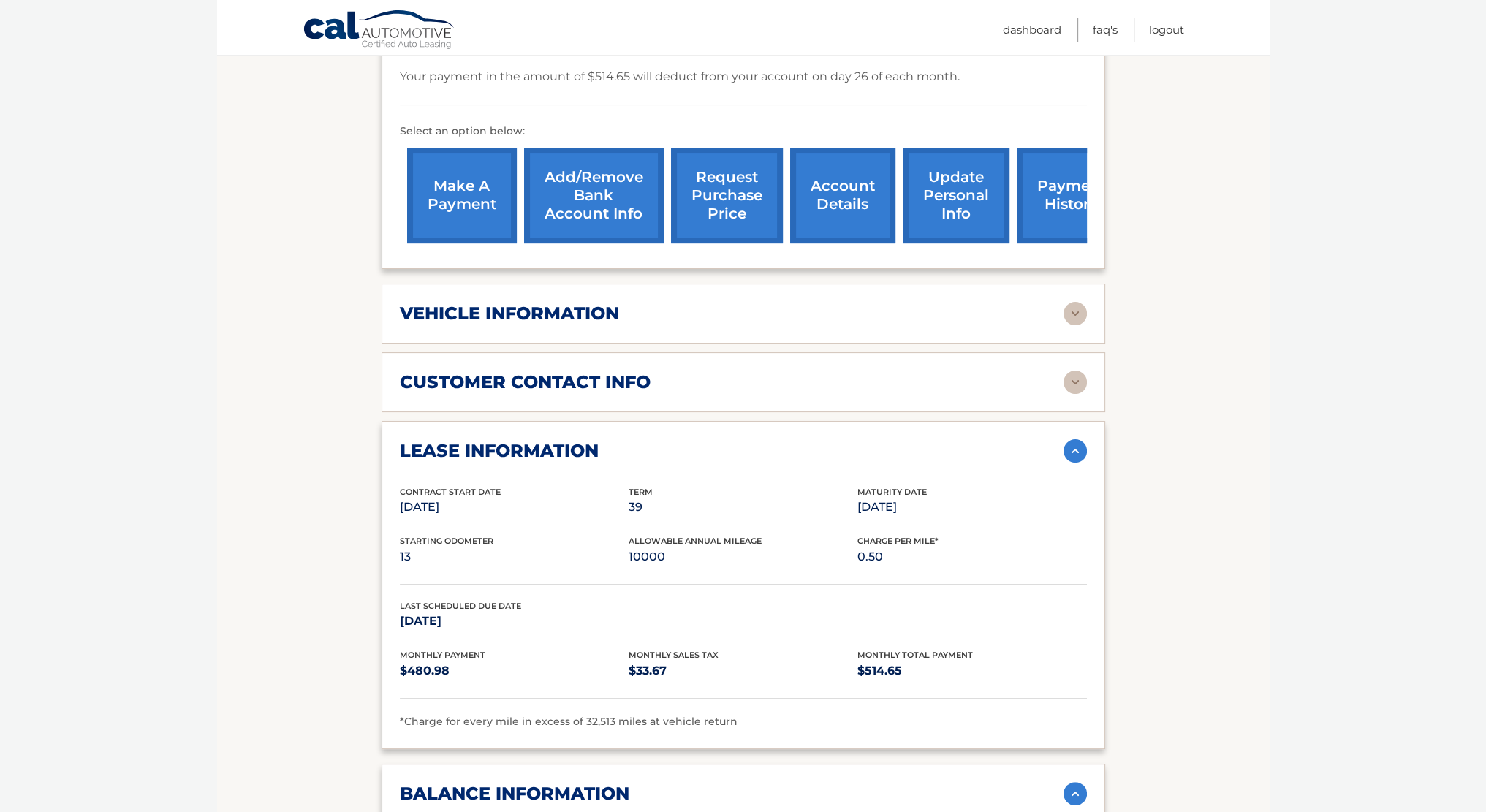
scroll to position [438, 0]
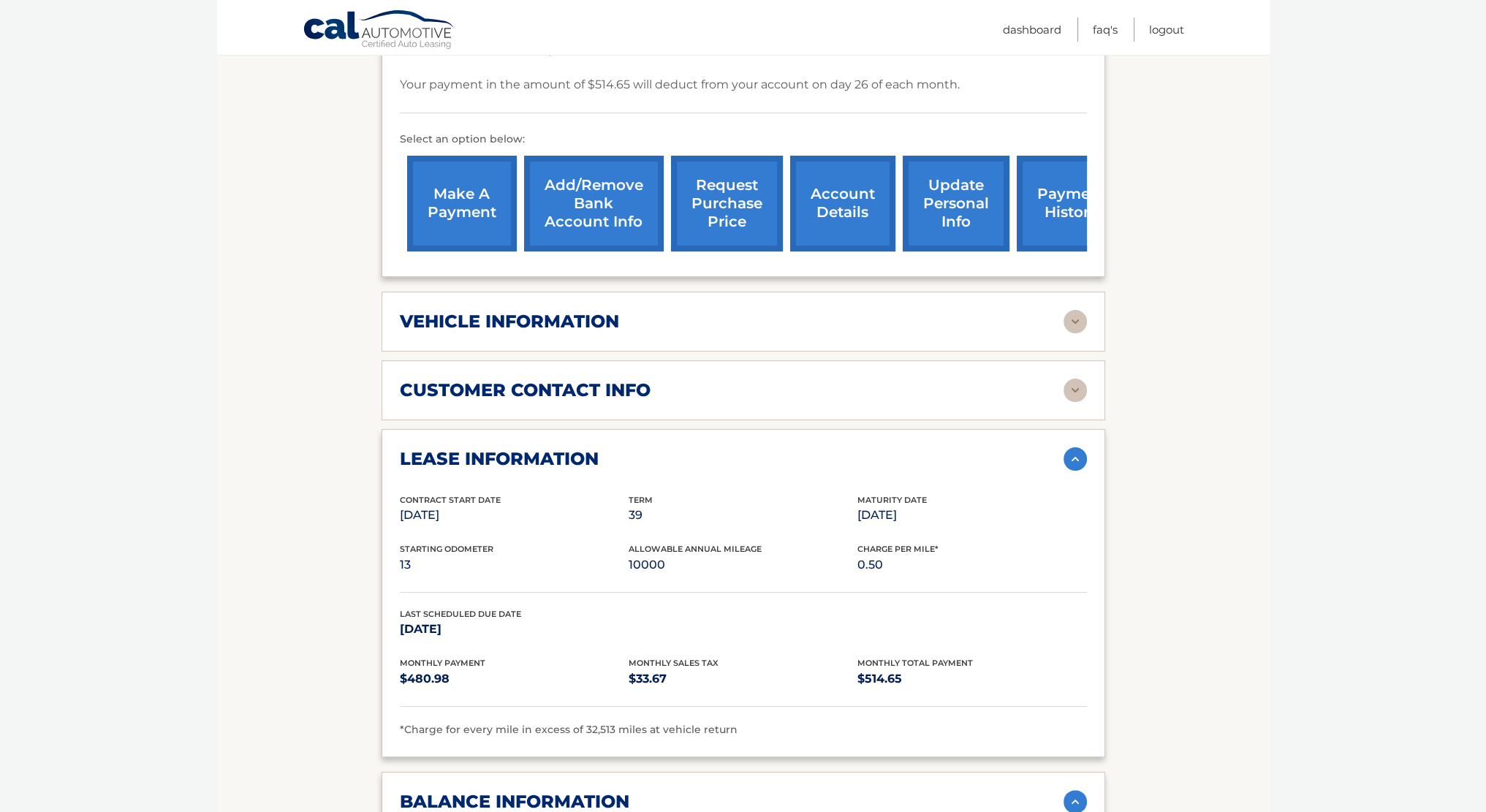
click at [707, 393] on div "customer contact info" at bounding box center [732, 390] width 664 height 22
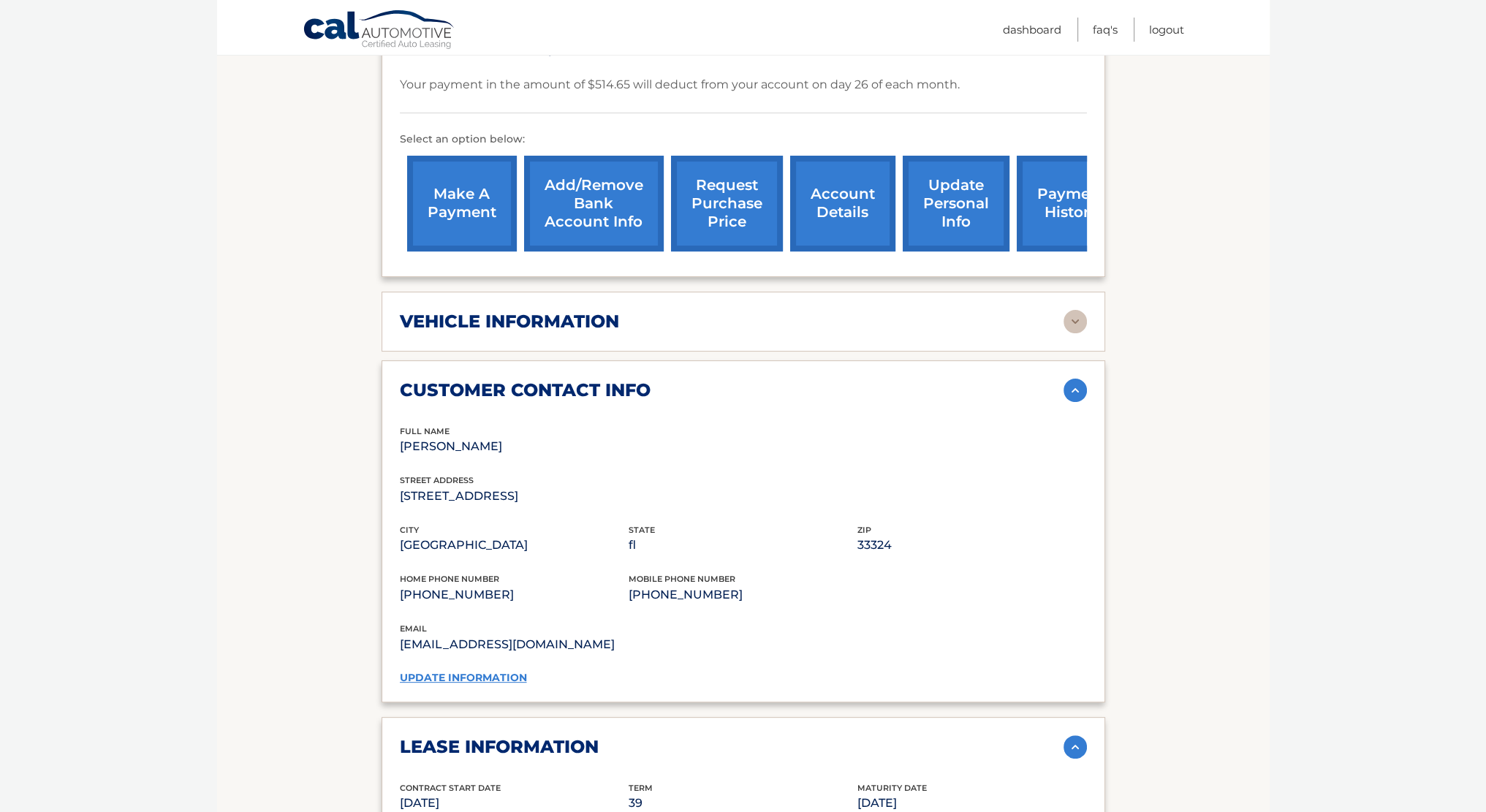
click at [696, 297] on div "vehicle information vehicle Year [DATE] vehicle make Jeep vehicle model Grand C…" at bounding box center [744, 322] width 724 height 60
click at [668, 323] on div "vehicle information" at bounding box center [732, 322] width 664 height 22
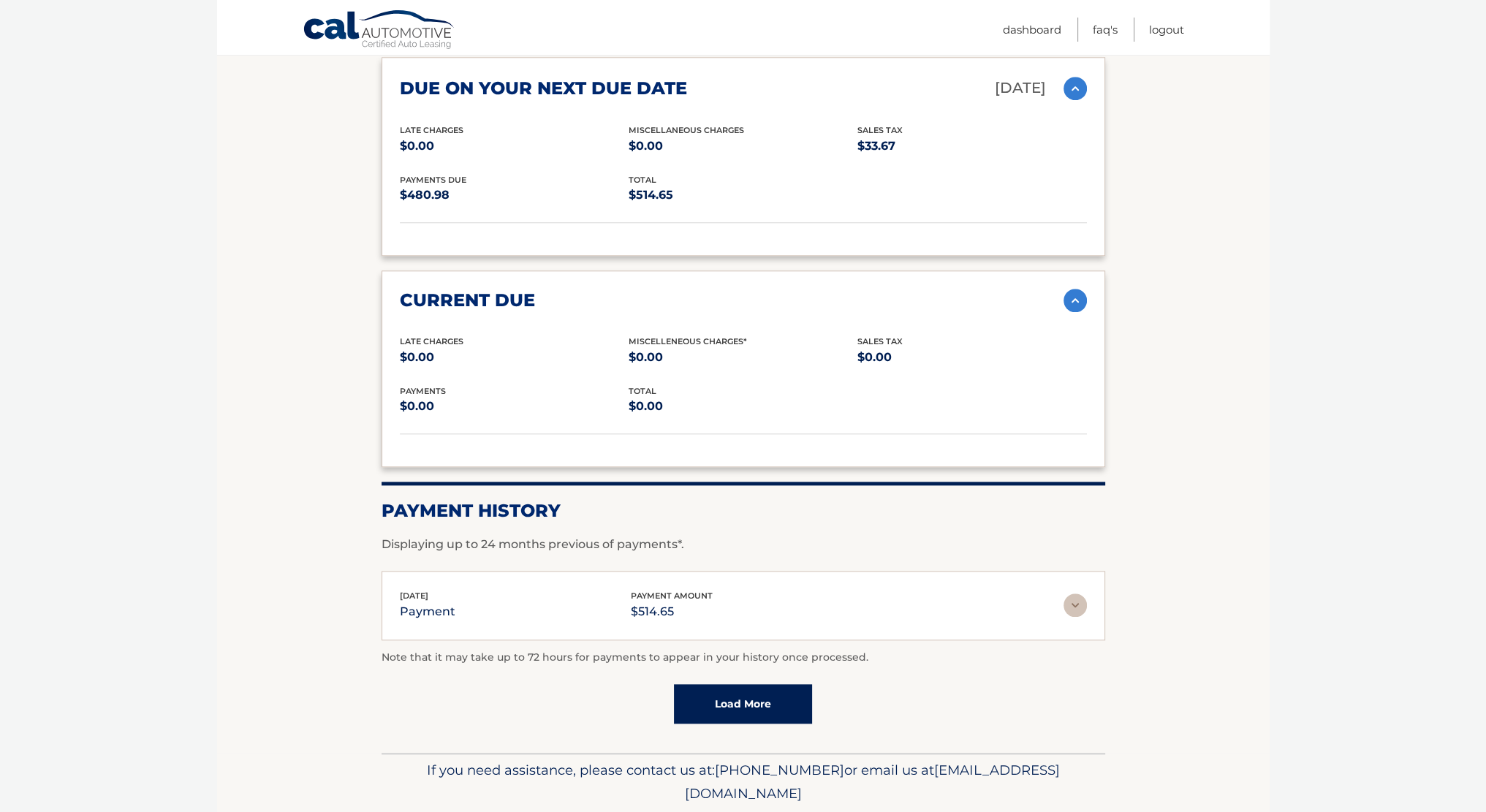
scroll to position [2046, 0]
